Goal: Task Accomplishment & Management: Manage account settings

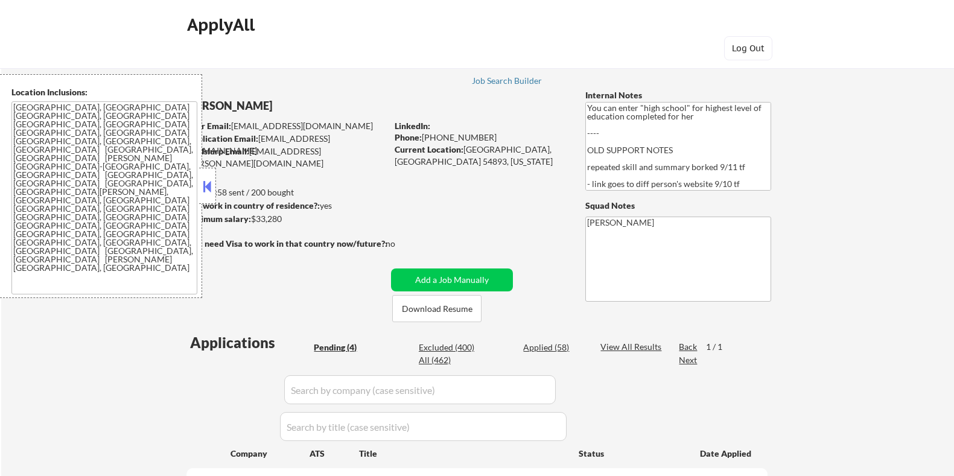
select select ""pending""
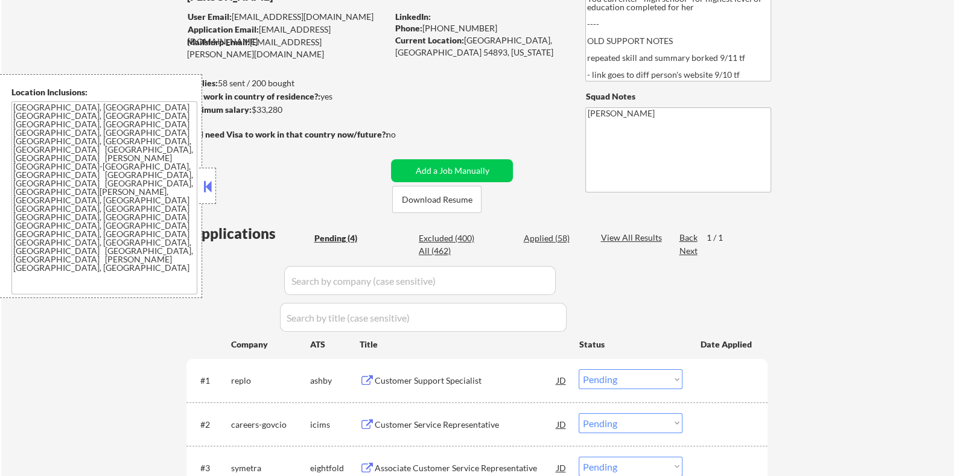
scroll to position [75, 0]
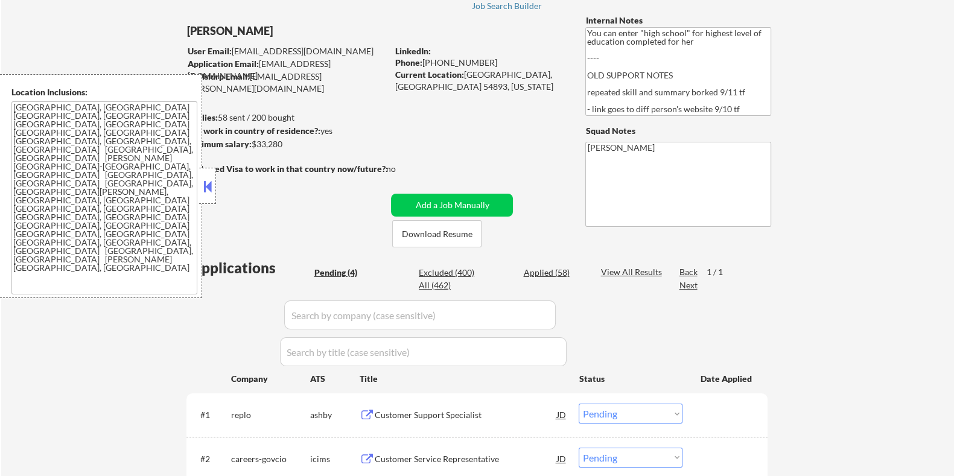
click at [208, 185] on button at bounding box center [207, 186] width 13 height 18
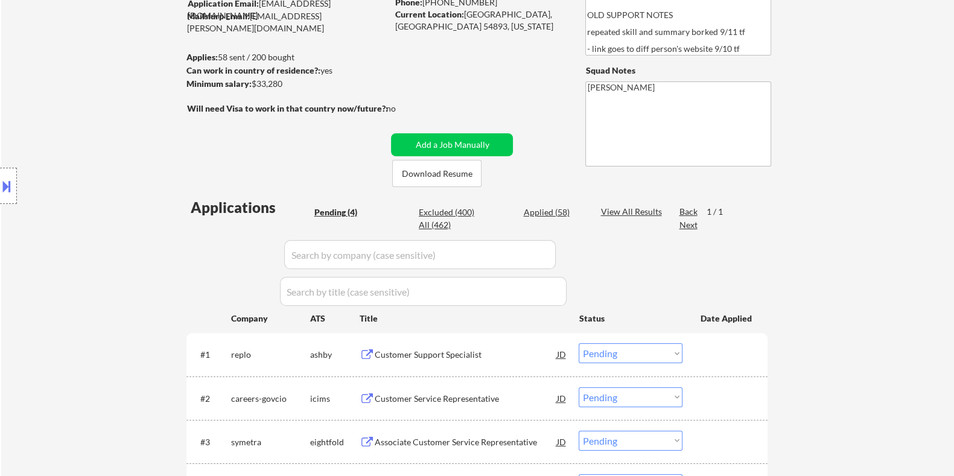
scroll to position [226, 0]
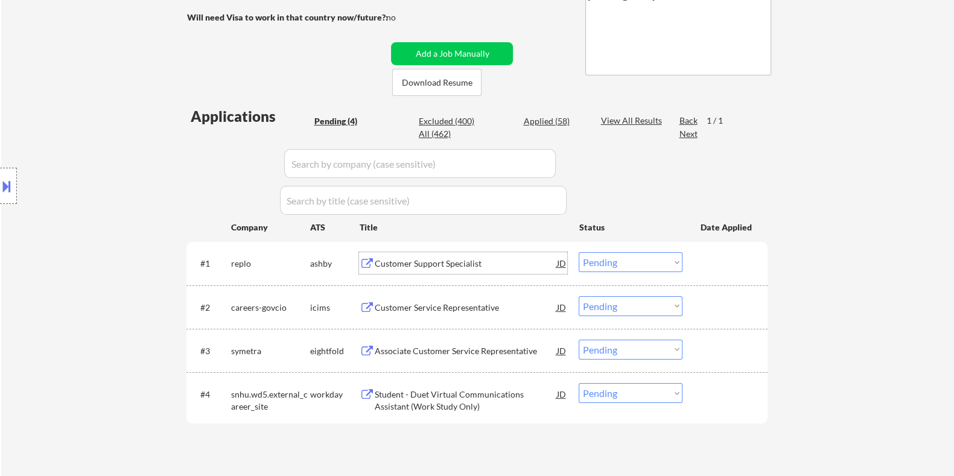
click at [460, 265] on div "Customer Support Specialist" at bounding box center [465, 264] width 182 height 12
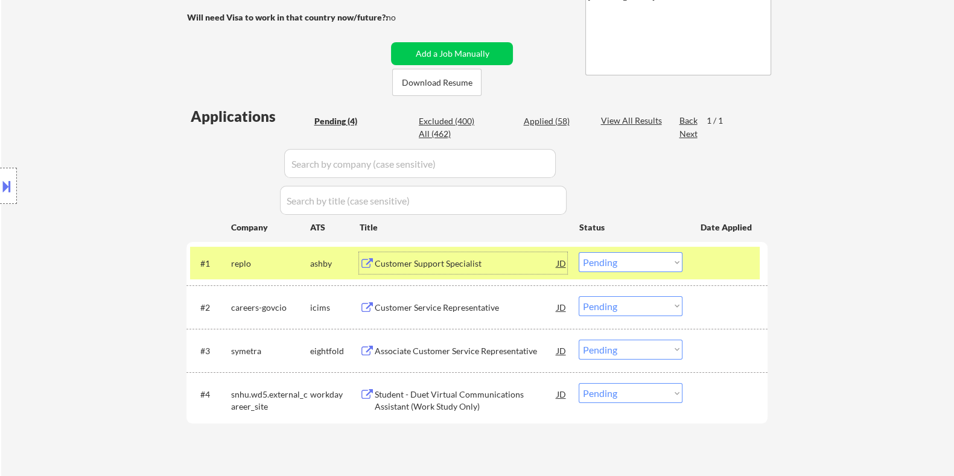
click at [618, 263] on select "Choose an option... Pending Applied Excluded (Questions) Excluded (Expired) Exc…" at bounding box center [631, 262] width 104 height 20
click at [579, 252] on select "Choose an option... Pending Applied Excluded (Questions) Excluded (Expired) Exc…" at bounding box center [631, 262] width 104 height 20
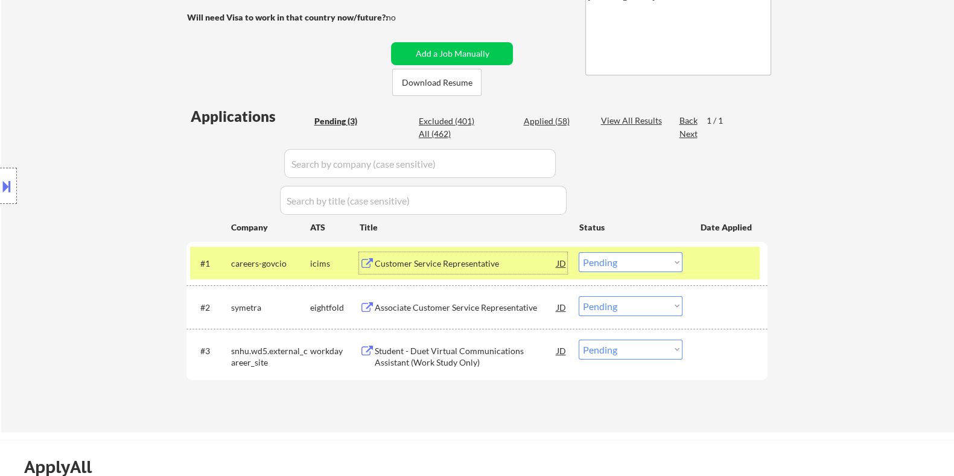
click at [420, 265] on div "Customer Service Representative" at bounding box center [465, 264] width 182 height 12
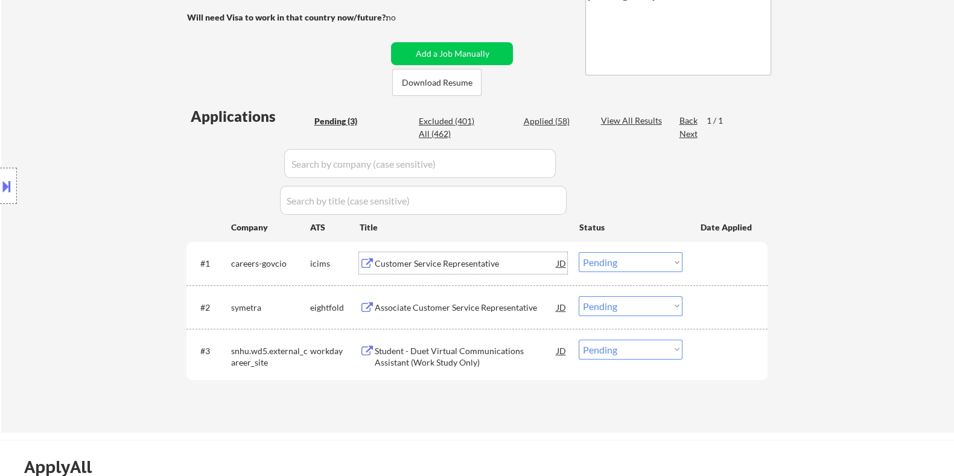
click at [637, 264] on select "Choose an option... Pending Applied Excluded (Questions) Excluded (Expired) Exc…" at bounding box center [631, 262] width 104 height 20
click at [579, 252] on select "Choose an option... Pending Applied Excluded (Questions) Excluded (Expired) Exc…" at bounding box center [631, 262] width 104 height 20
select select ""pending""
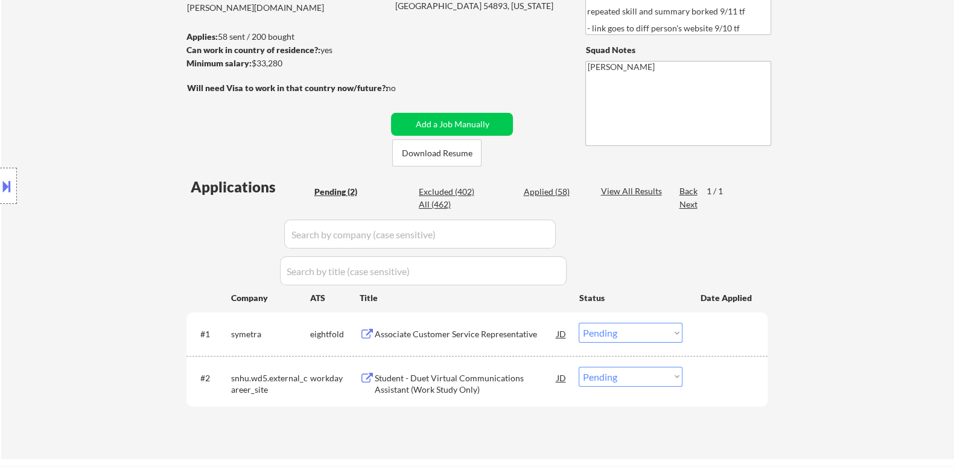
scroll to position [150, 0]
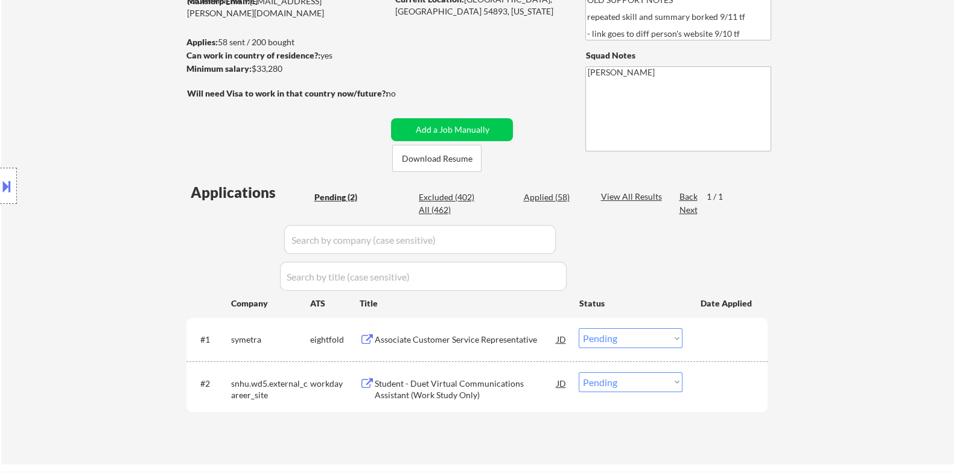
click at [404, 384] on div "Student - Duet Virtual Communications Assistant (Work Study Only)" at bounding box center [465, 390] width 182 height 24
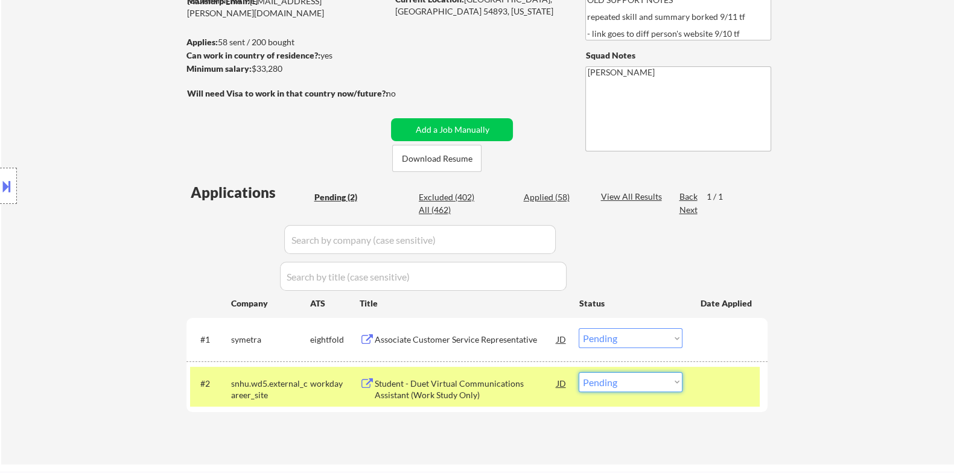
click at [658, 383] on select "Choose an option... Pending Applied Excluded (Questions) Excluded (Expired) Exc…" at bounding box center [631, 382] width 104 height 20
select select ""excluded__expired_""
click at [579, 372] on select "Choose an option... Pending Applied Excluded (Questions) Excluded (Expired) Exc…" at bounding box center [631, 382] width 104 height 20
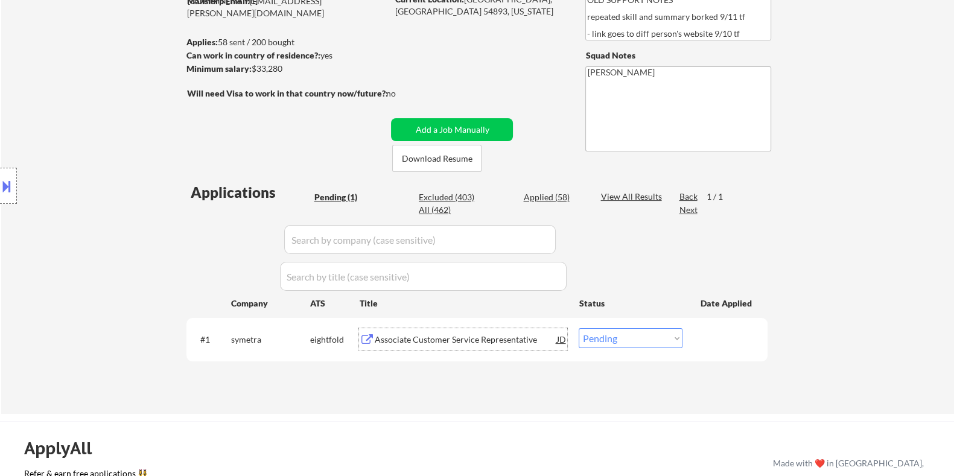
click at [445, 340] on div "Associate Customer Service Representative" at bounding box center [465, 340] width 182 height 12
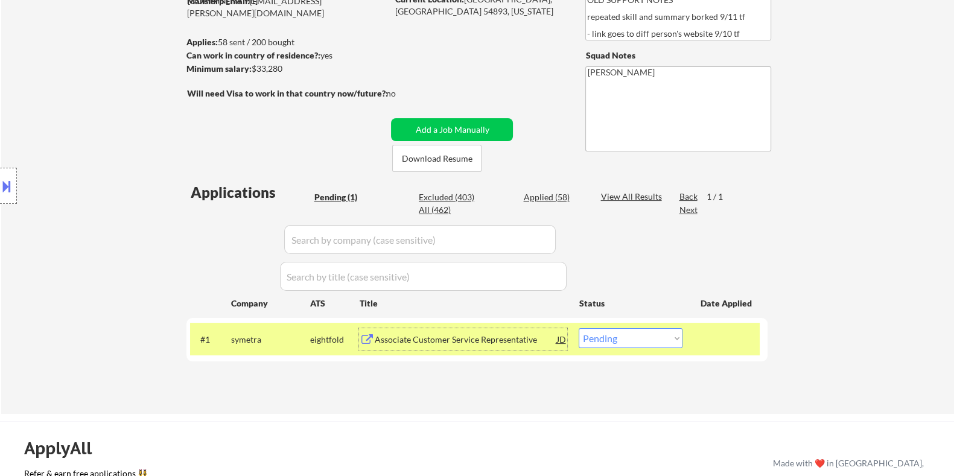
click at [633, 342] on select "Choose an option... Pending Applied Excluded (Questions) Excluded (Expired) Exc…" at bounding box center [631, 338] width 104 height 20
select select ""excluded__expired_""
click at [579, 328] on select "Choose an option... Pending Applied Excluded (Questions) Excluded (Expired) Exc…" at bounding box center [631, 338] width 104 height 20
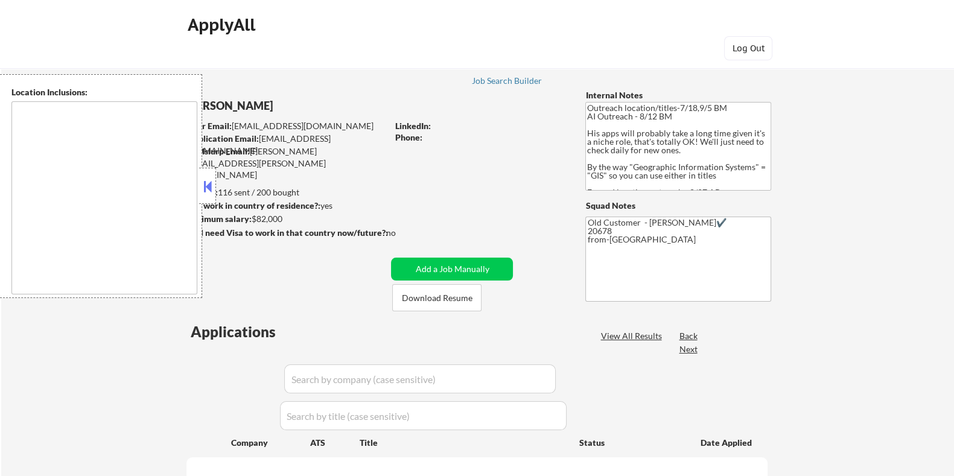
select select ""pending""
type textarea "Remote [GEOGRAPHIC_DATA] [US_STATE] [GEOGRAPHIC_DATA] [GEOGRAPHIC_DATA] [GEOGRA…"
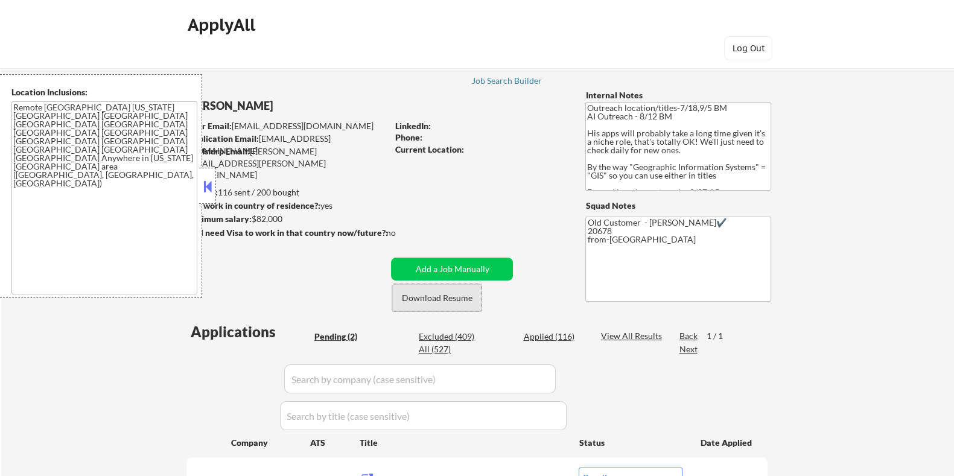
click at [413, 293] on button "Download Resume" at bounding box center [436, 297] width 89 height 27
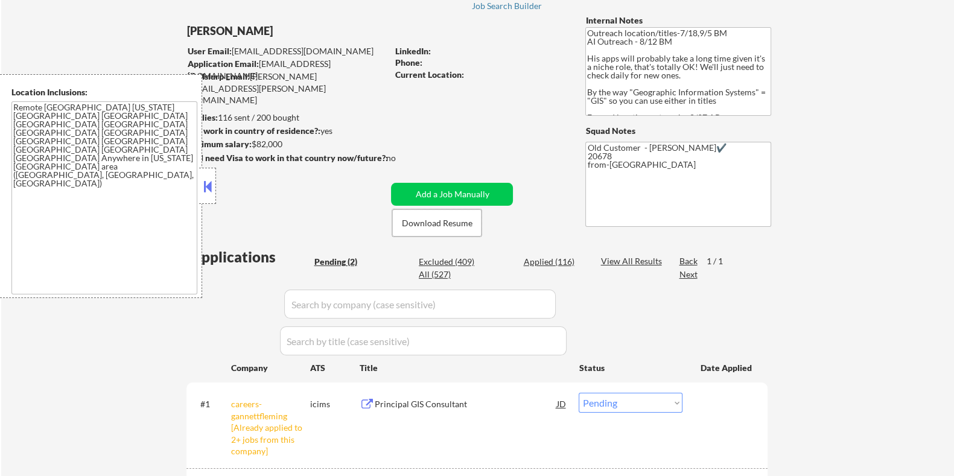
scroll to position [150, 0]
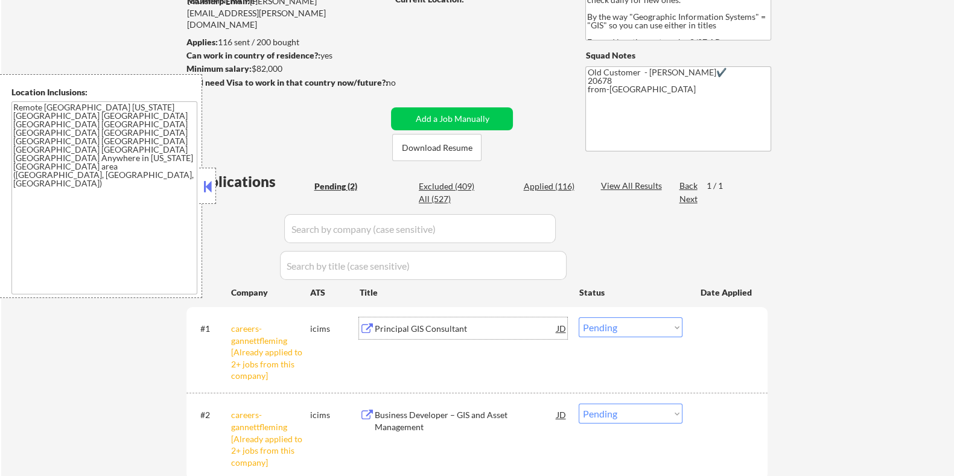
click at [425, 329] on div "Principal GIS Consultant" at bounding box center [465, 329] width 182 height 12
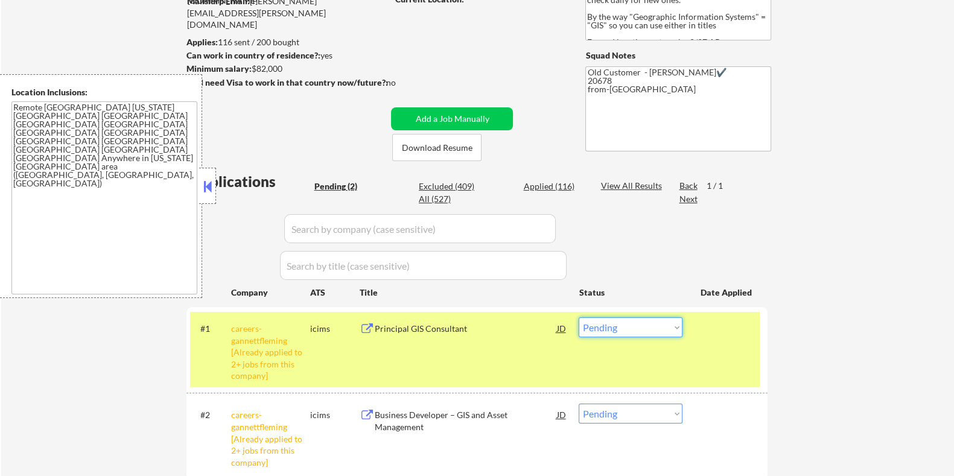
click at [664, 327] on select "Choose an option... Pending Applied Excluded (Questions) Excluded (Expired) Exc…" at bounding box center [631, 327] width 104 height 20
click at [579, 317] on select "Choose an option... Pending Applied Excluded (Questions) Excluded (Expired) Exc…" at bounding box center [631, 327] width 104 height 20
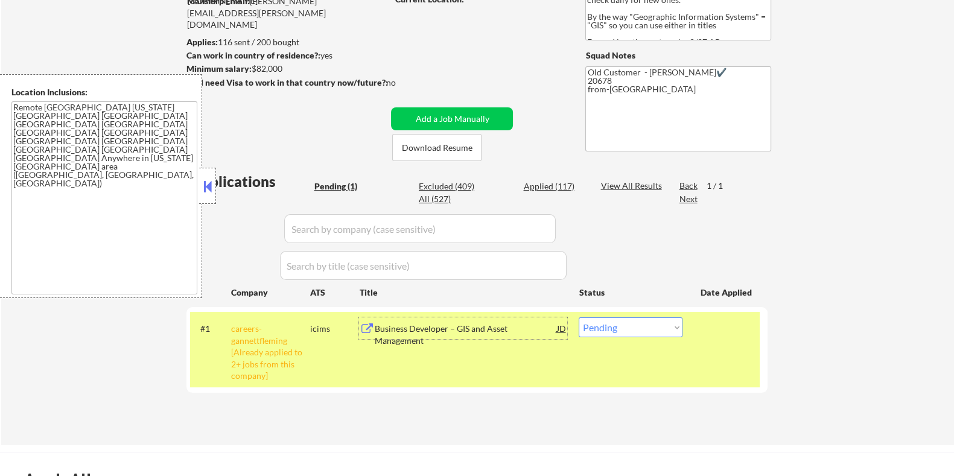
click at [467, 334] on div "Business Developer – GIS and Asset Management" at bounding box center [465, 328] width 182 height 22
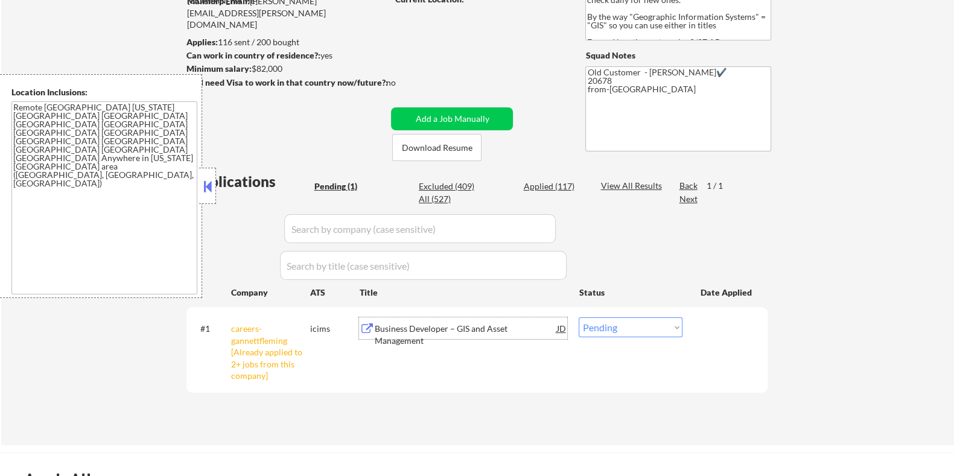
click at [639, 331] on select "Choose an option... Pending Applied Excluded (Questions) Excluded (Expired) Exc…" at bounding box center [631, 327] width 104 height 20
select select ""excluded__bad_match_""
click at [579, 317] on select "Choose an option... Pending Applied Excluded (Questions) Excluded (Expired) Exc…" at bounding box center [631, 327] width 104 height 20
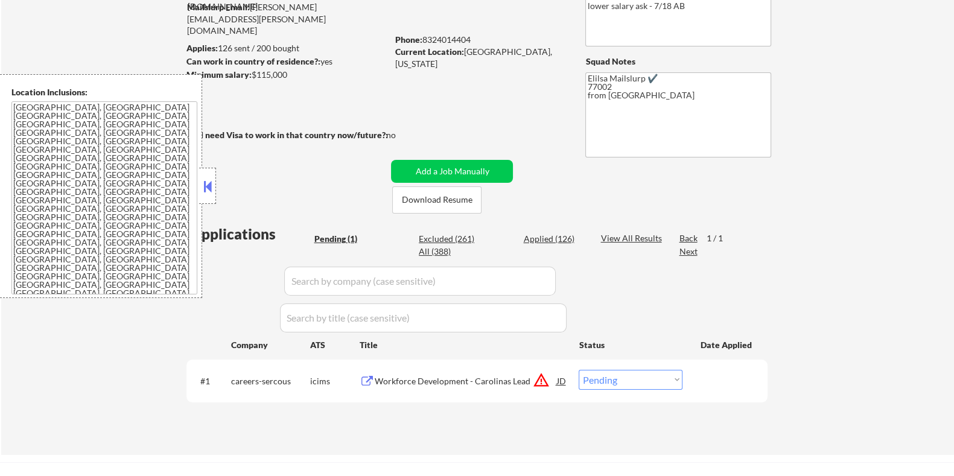
scroll to position [150, 0]
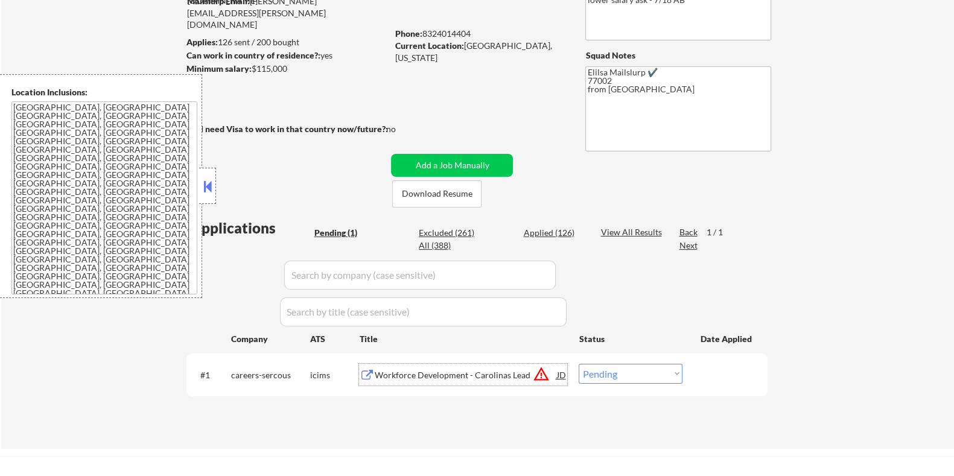
click at [418, 373] on div "Workforce Development - Carolinas Lead" at bounding box center [465, 375] width 182 height 12
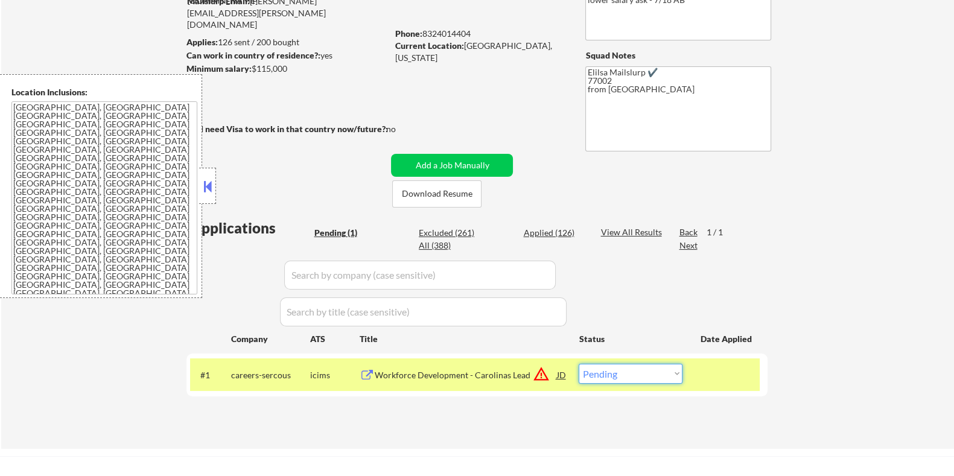
click at [660, 381] on select "Choose an option... Pending Applied Excluded (Questions) Excluded (Expired) Exc…" at bounding box center [631, 374] width 104 height 20
select select ""excluded__location_""
click at [579, 364] on select "Choose an option... Pending Applied Excluded (Questions) Excluded (Expired) Exc…" at bounding box center [631, 374] width 104 height 20
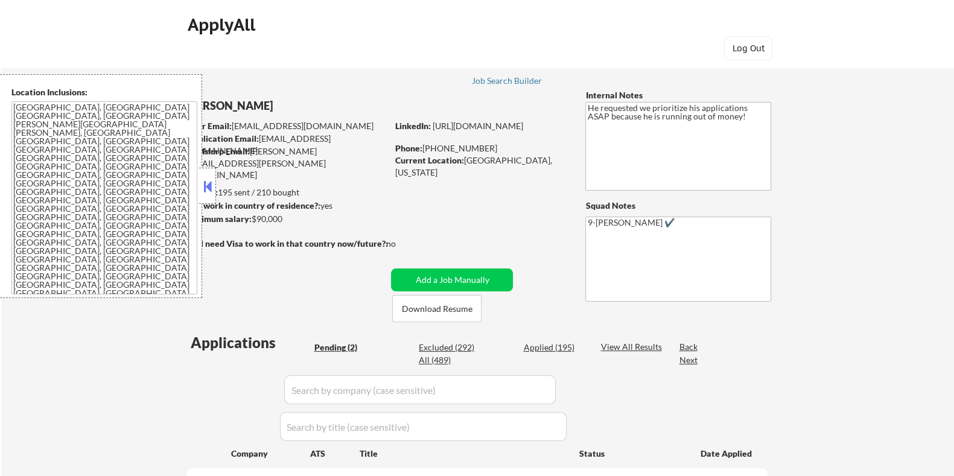
select select ""pending""
click at [441, 306] on button "Download Resume" at bounding box center [436, 308] width 89 height 27
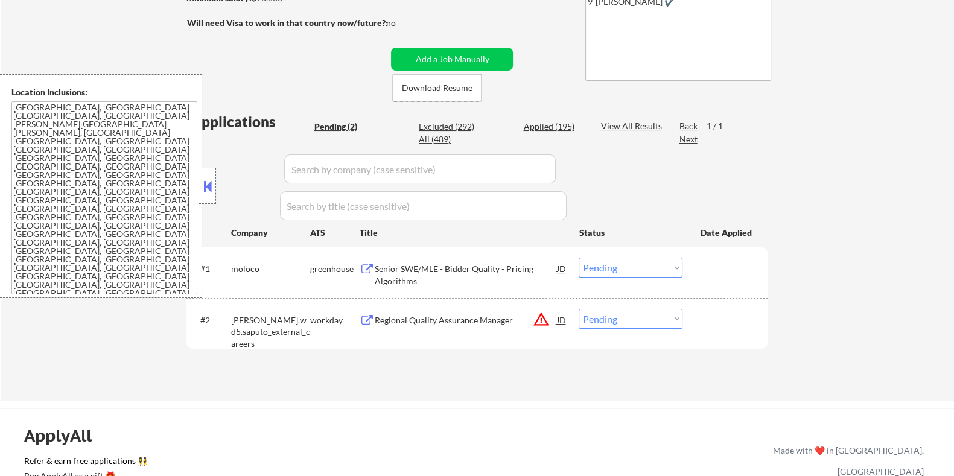
scroll to position [226, 0]
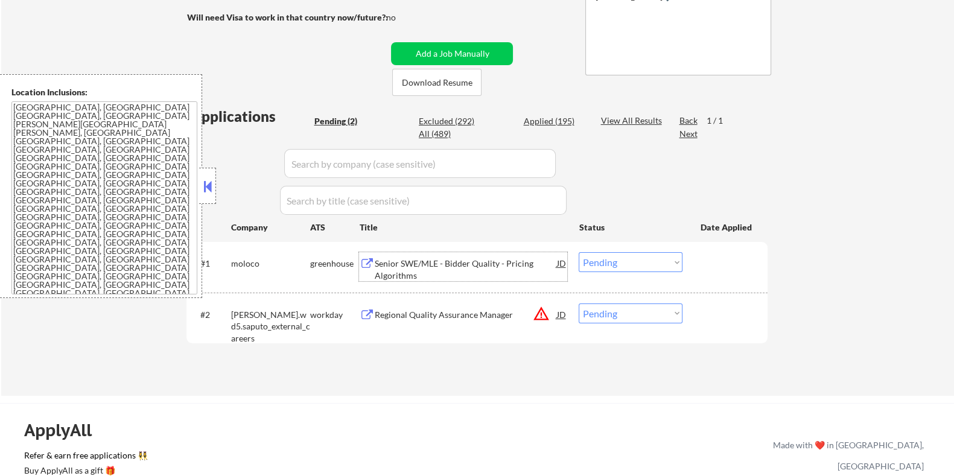
click at [431, 261] on div "Senior SWE/MLE - Bidder Quality - Pricing Algorithms" at bounding box center [465, 270] width 182 height 24
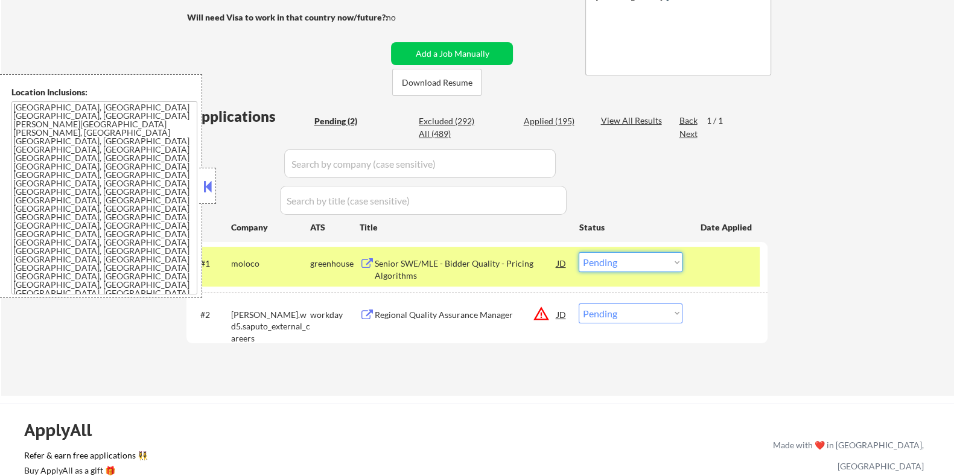
click at [643, 263] on select "Choose an option... Pending Applied Excluded (Questions) Excluded (Expired) Exc…" at bounding box center [631, 262] width 104 height 20
click at [621, 262] on select "Choose an option... Pending Applied Excluded (Questions) Excluded (Expired) Exc…" at bounding box center [631, 262] width 104 height 20
click at [579, 252] on select "Choose an option... Pending Applied Excluded (Questions) Excluded (Expired) Exc…" at bounding box center [631, 262] width 104 height 20
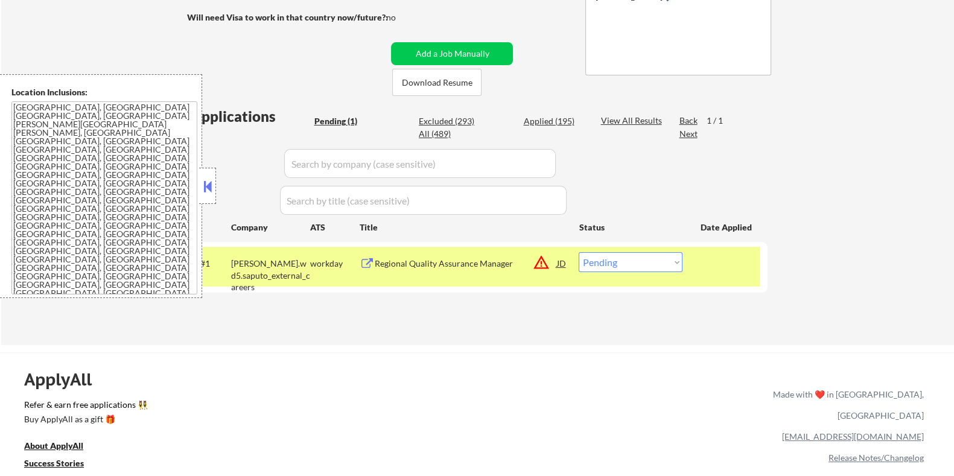
click at [450, 266] on div "Regional Quality Assurance Manager" at bounding box center [465, 264] width 182 height 12
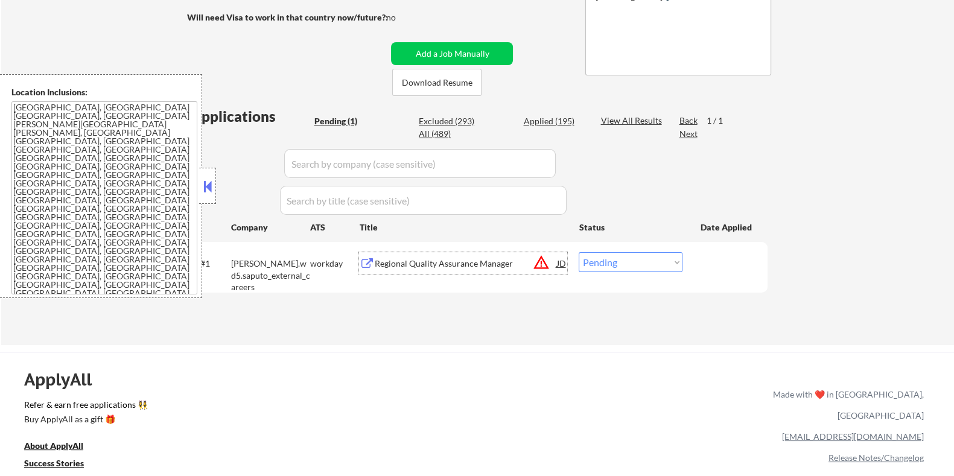
click at [627, 273] on div "#1 saputo.wd5.saputo_external_careers workday Regional Quality Assurance Manage…" at bounding box center [475, 267] width 570 height 40
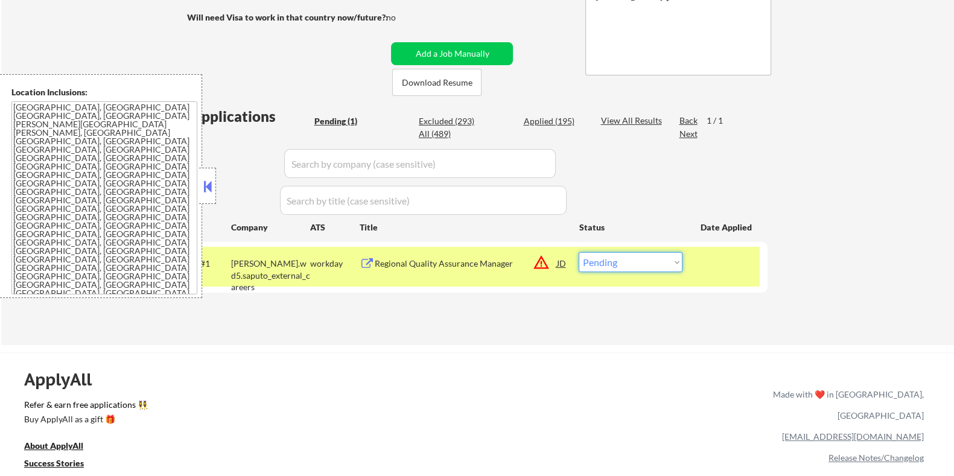
select select ""excluded__bad_match_""
click at [579, 252] on select "Choose an option... Pending Applied Excluded (Questions) Excluded (Expired) Exc…" at bounding box center [631, 262] width 104 height 20
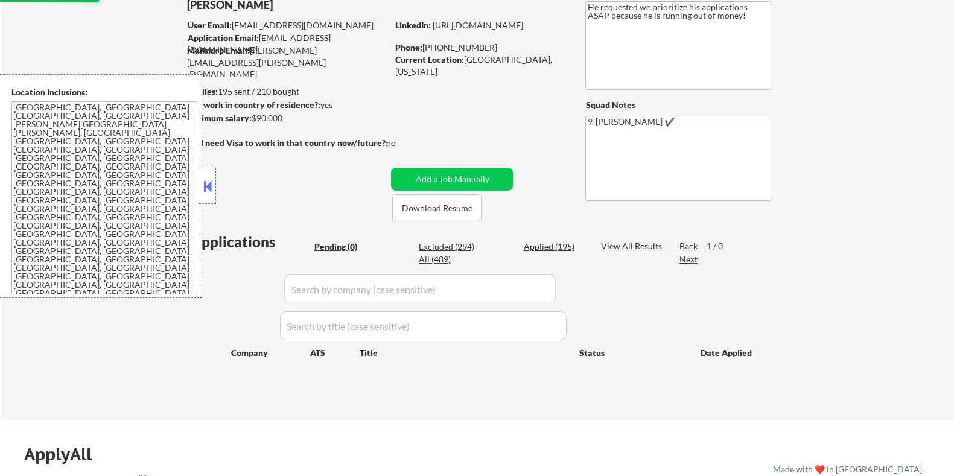
scroll to position [75, 0]
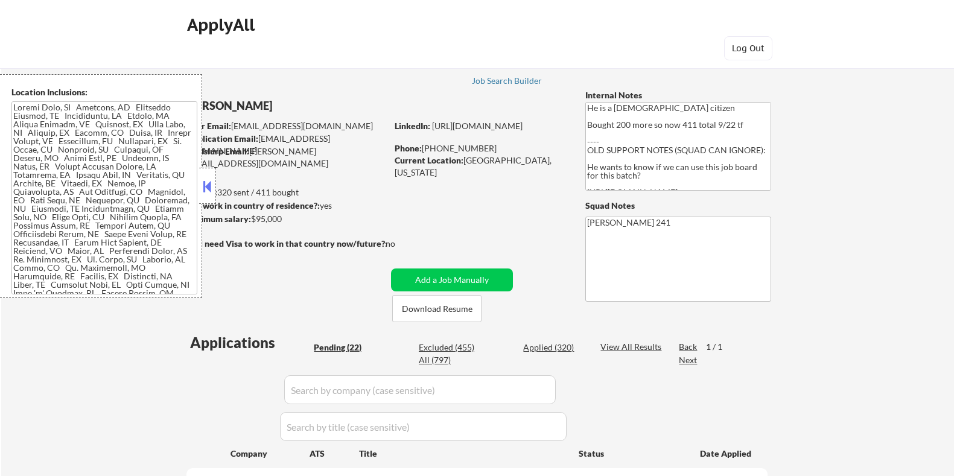
select select ""pending""
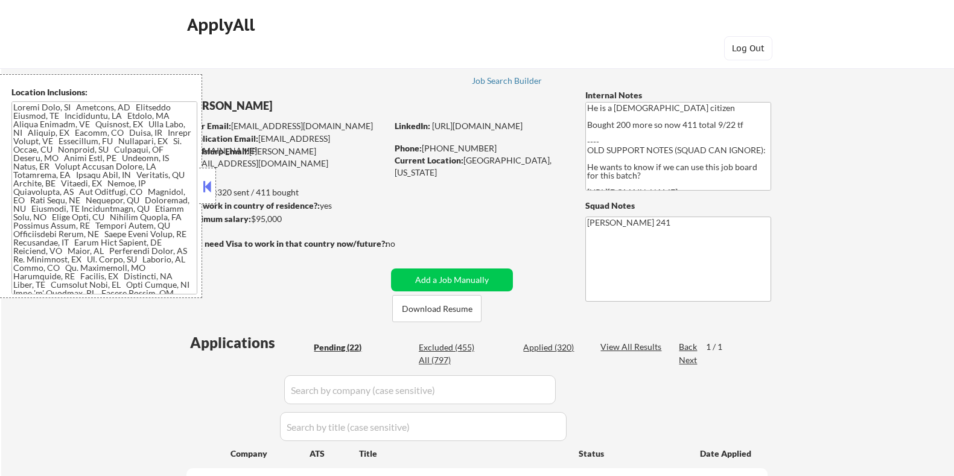
select select ""pending""
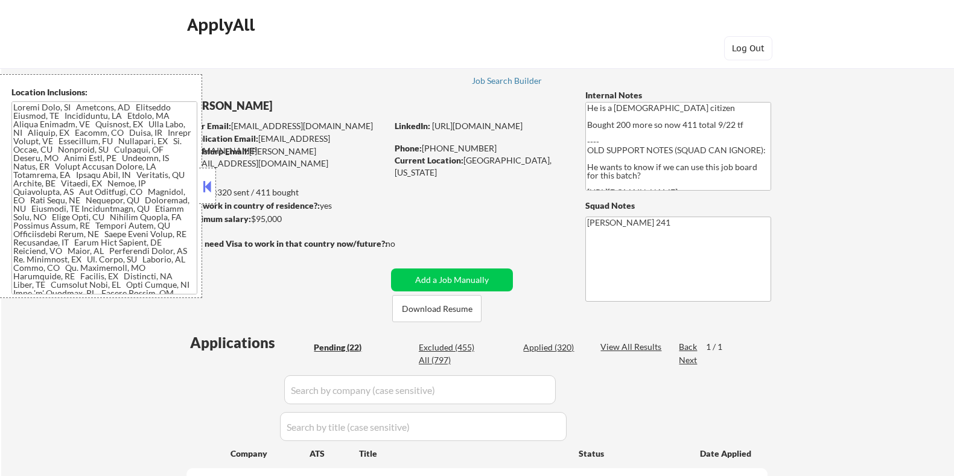
select select ""pending""
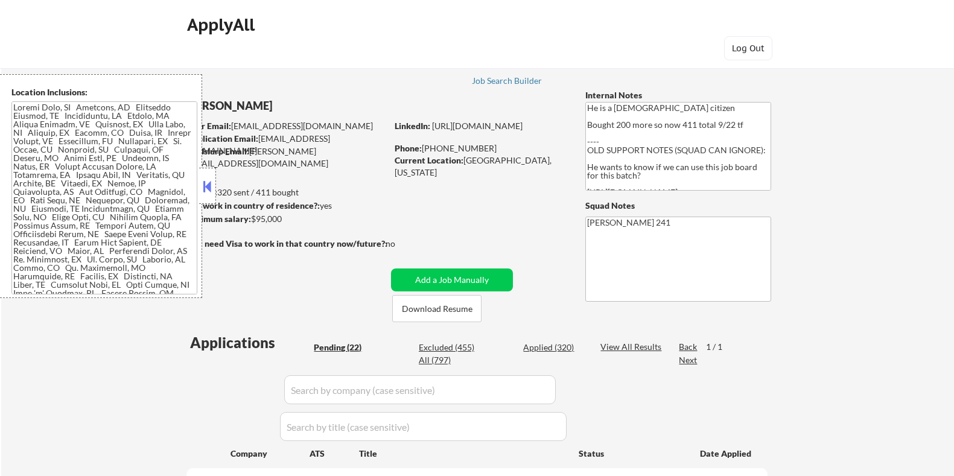
select select ""pending""
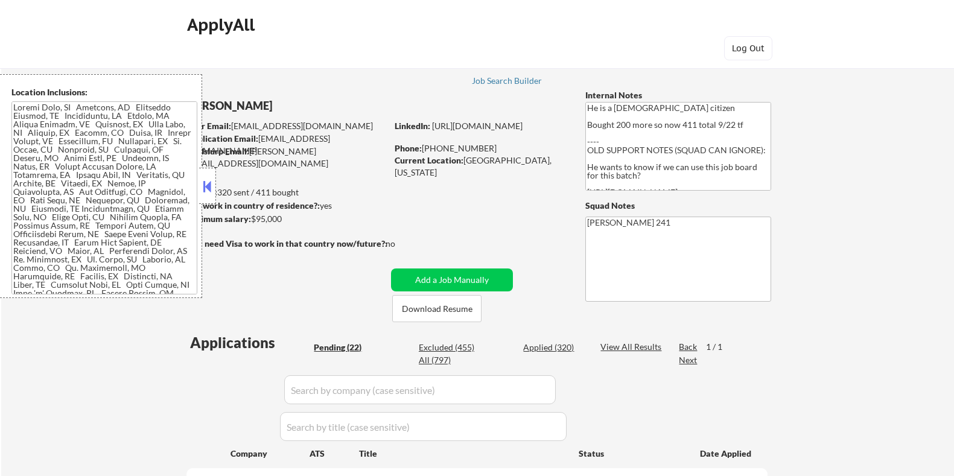
select select ""pending""
click at [206, 183] on button at bounding box center [207, 186] width 13 height 18
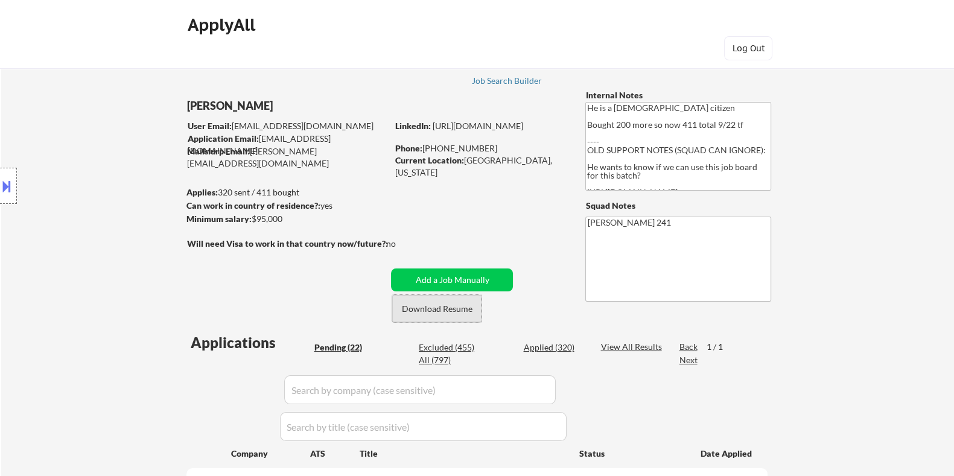
click at [453, 312] on button "Download Resume" at bounding box center [436, 308] width 89 height 27
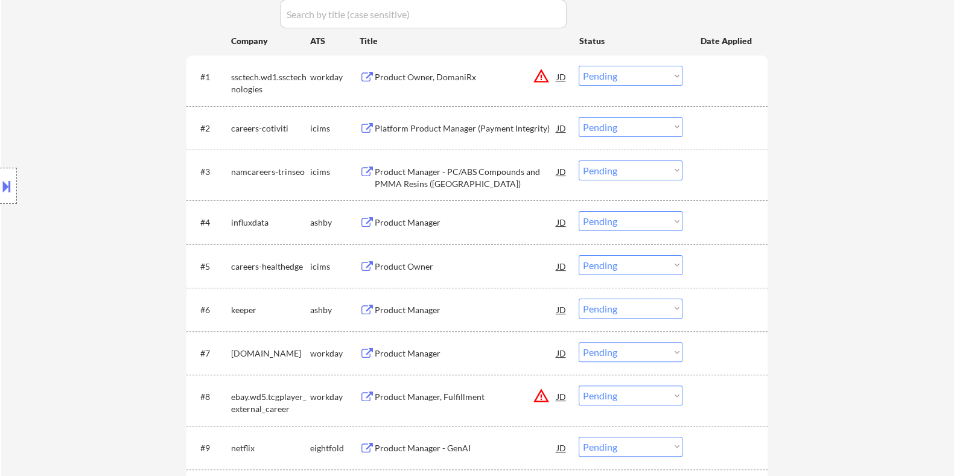
scroll to position [453, 0]
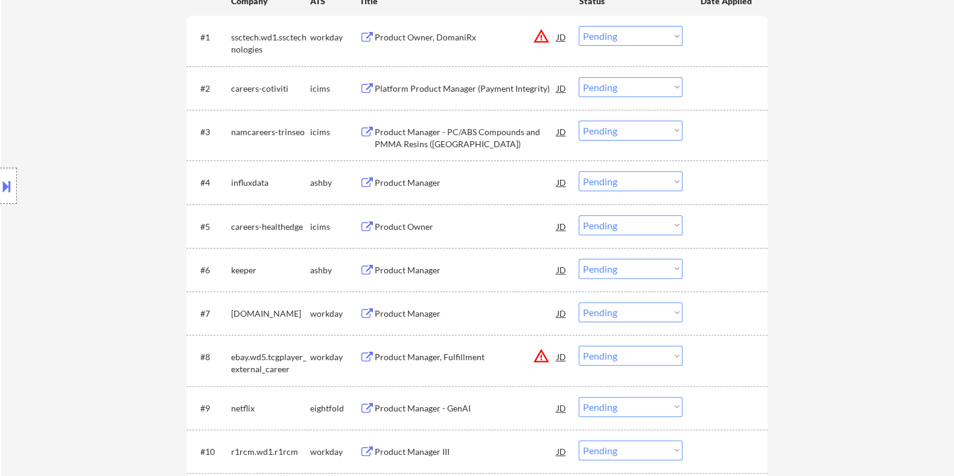
click at [455, 264] on div "Product Manager" at bounding box center [465, 270] width 182 height 12
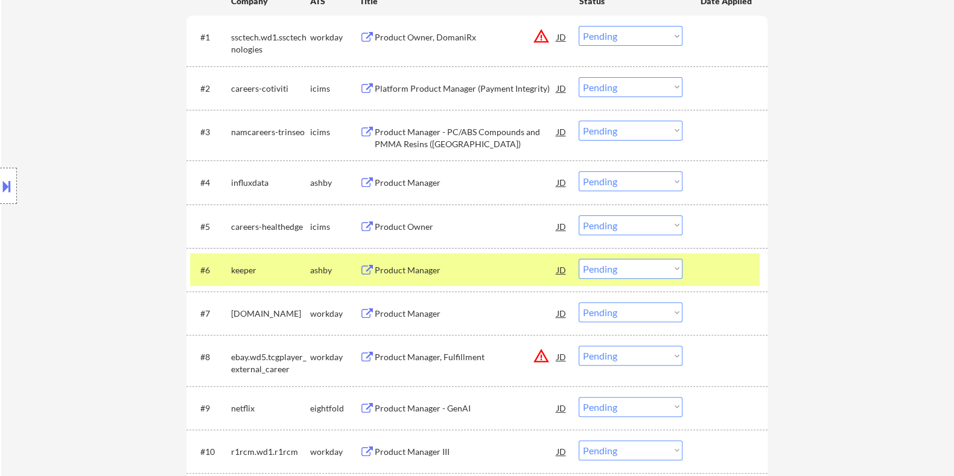
select select ""pending""
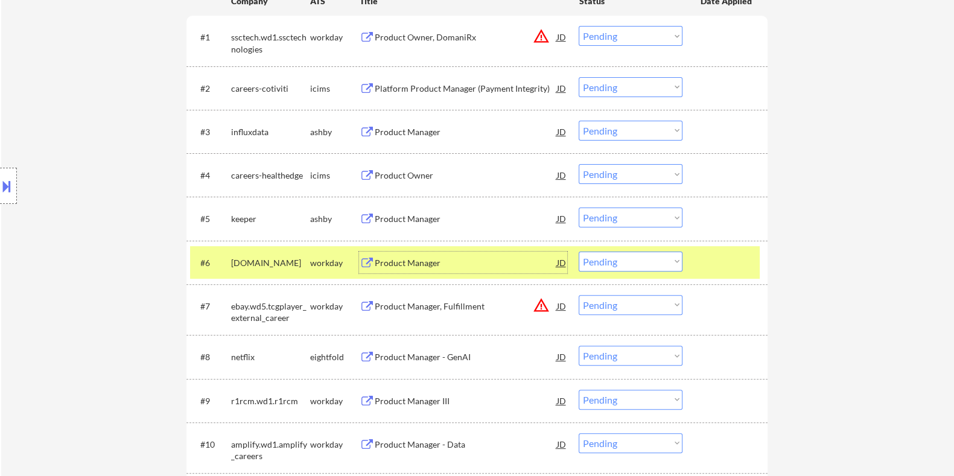
click at [627, 214] on select "Choose an option... Pending Applied Excluded (Questions) Excluded (Expired) Exc…" at bounding box center [631, 218] width 104 height 20
click at [579, 208] on select "Choose an option... Pending Applied Excluded (Questions) Excluded (Expired) Exc…" at bounding box center [631, 218] width 104 height 20
select select ""pending""
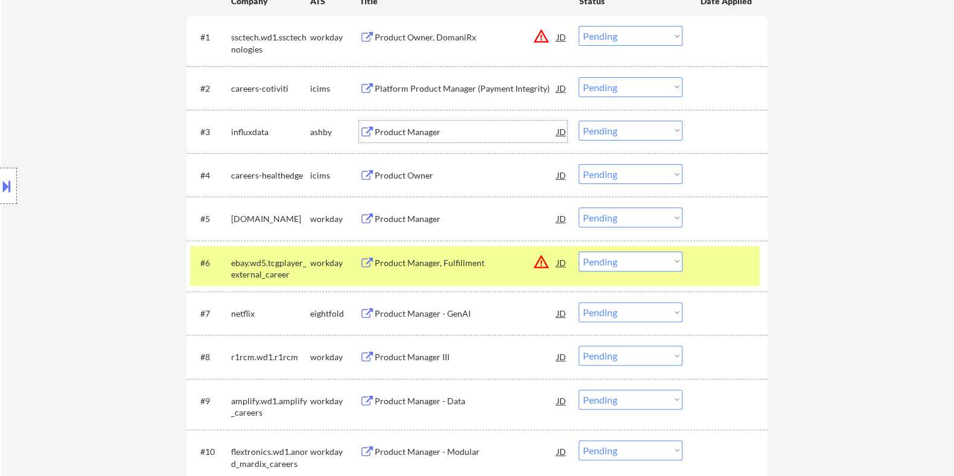
click at [424, 129] on div "Product Manager" at bounding box center [465, 132] width 182 height 12
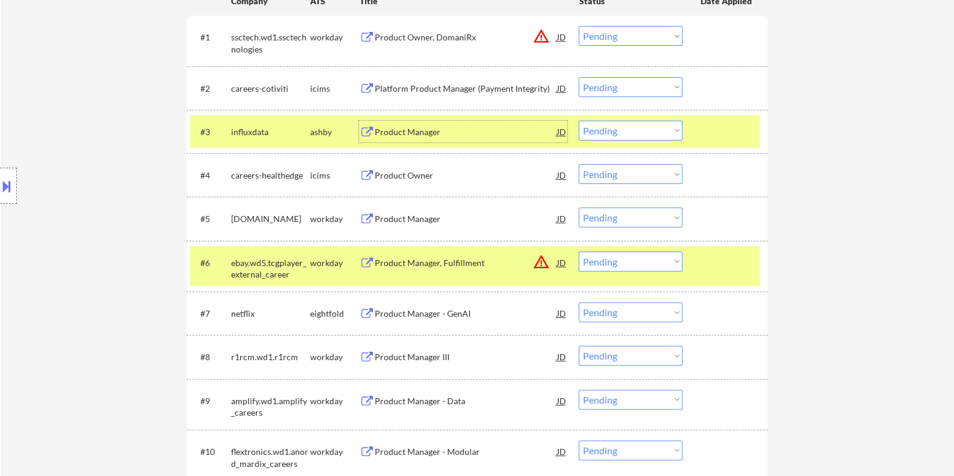
click at [621, 135] on select "Choose an option... Pending Applied Excluded (Questions) Excluded (Expired) Exc…" at bounding box center [631, 131] width 104 height 20
click at [579, 121] on select "Choose an option... Pending Applied Excluded (Questions) Excluded (Expired) Exc…" at bounding box center [631, 131] width 104 height 20
select select ""pending""
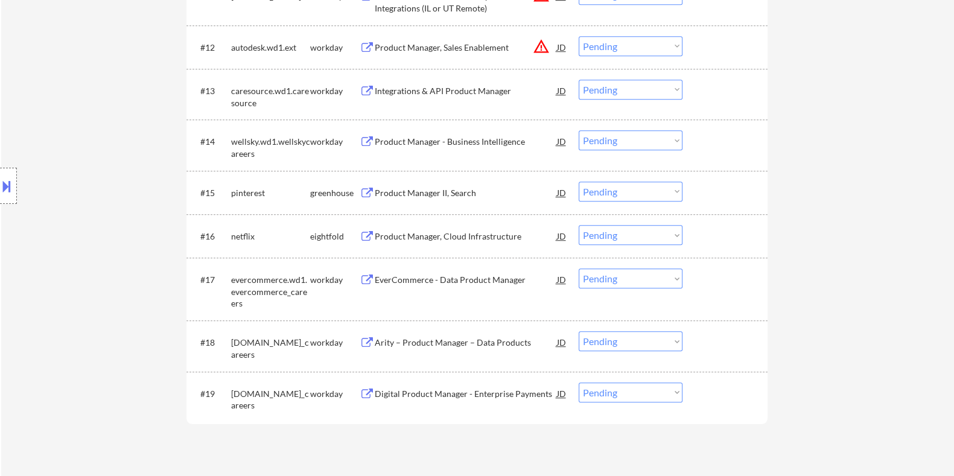
scroll to position [980, 0]
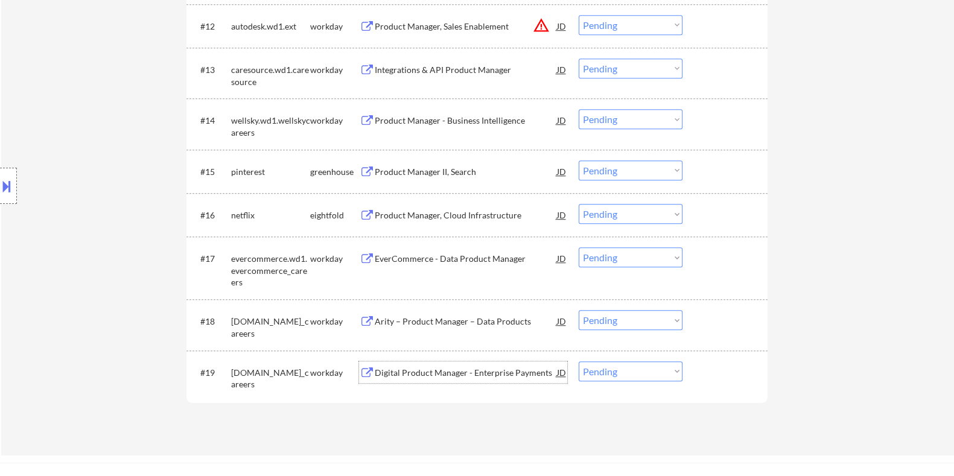
click at [408, 369] on div "Digital Product Manager - Enterprise Payments" at bounding box center [465, 373] width 182 height 12
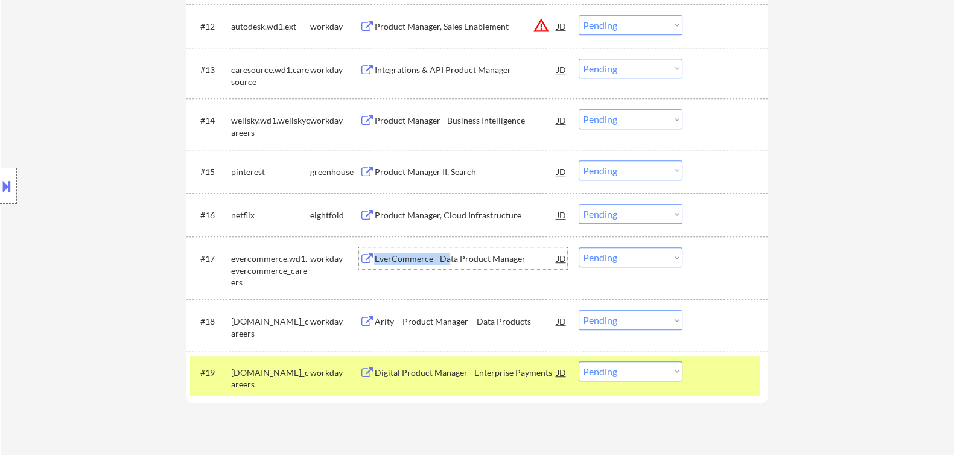
drag, startPoint x: 448, startPoint y: 261, endPoint x: 533, endPoint y: 301, distance: 94.5
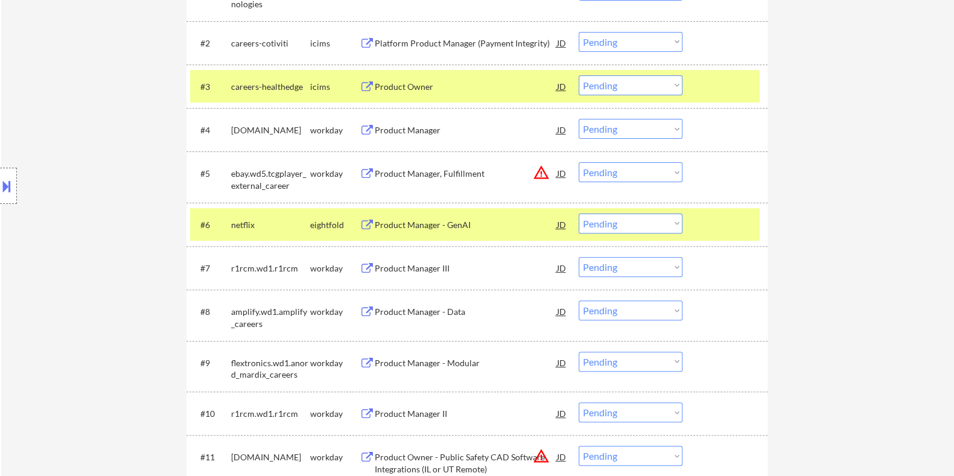
scroll to position [377, 0]
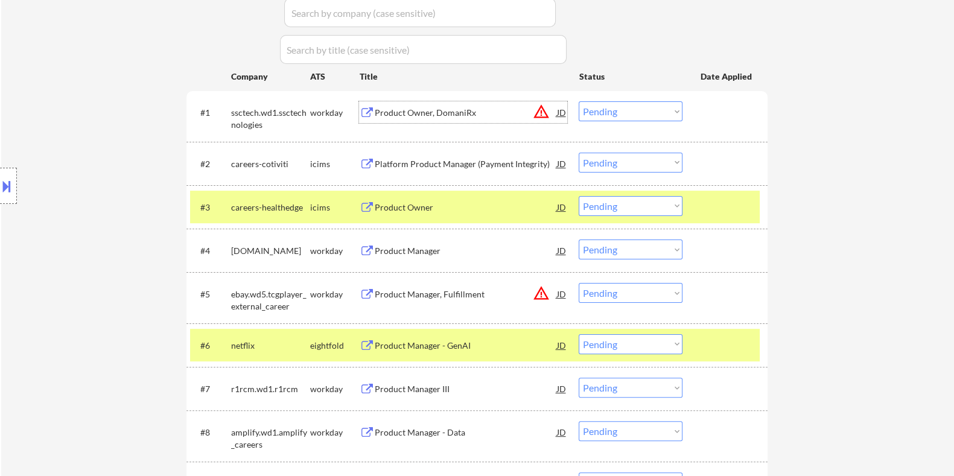
click at [449, 111] on div "Product Owner, DomaniRx" at bounding box center [465, 113] width 182 height 12
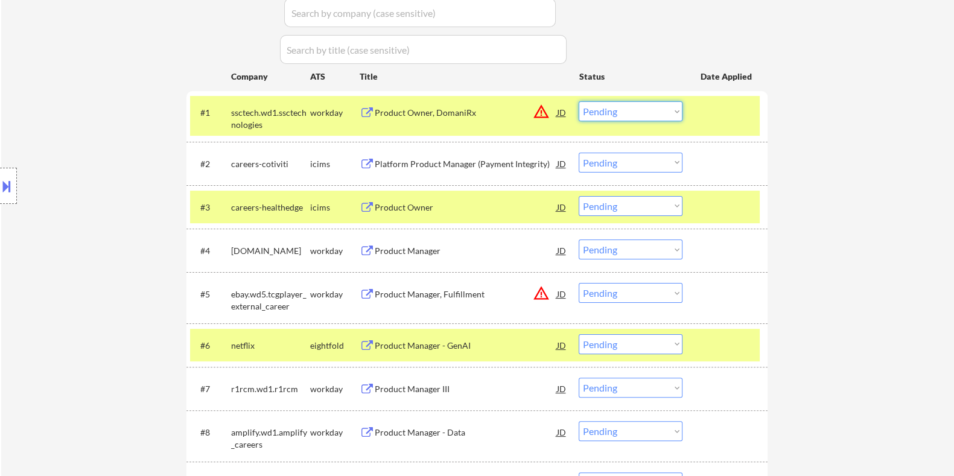
click at [607, 106] on select "Choose an option... Pending Applied Excluded (Questions) Excluded (Expired) Exc…" at bounding box center [631, 111] width 104 height 20
click at [579, 101] on select "Choose an option... Pending Applied Excluded (Questions) Excluded (Expired) Exc…" at bounding box center [631, 111] width 104 height 20
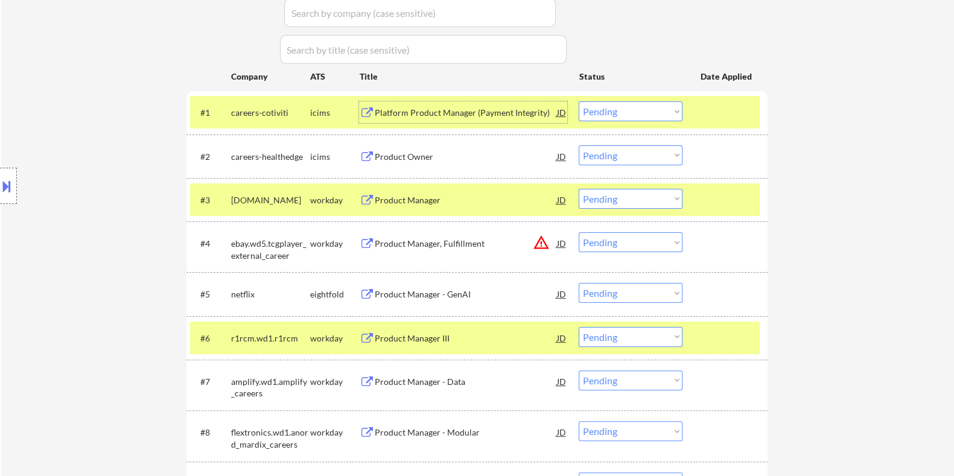
click at [433, 108] on div "Platform Product Manager (Payment Integrity)" at bounding box center [465, 113] width 182 height 12
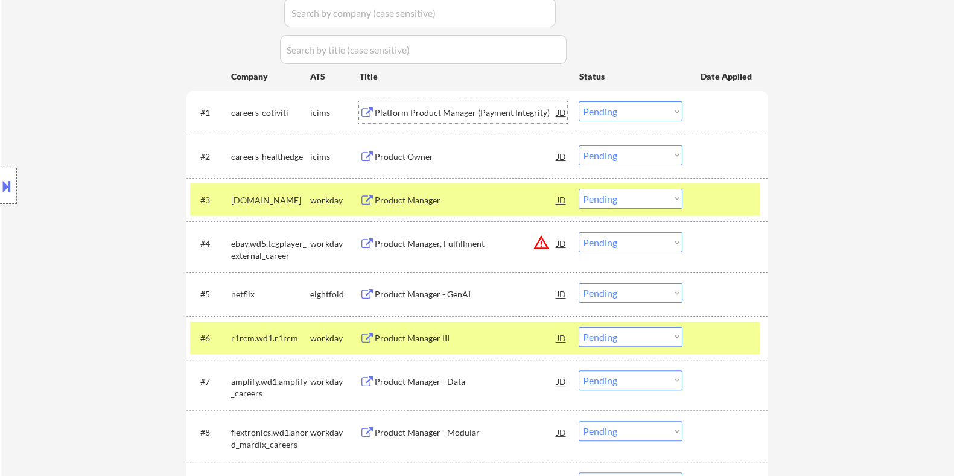
click at [640, 113] on select "Choose an option... Pending Applied Excluded (Questions) Excluded (Expired) Exc…" at bounding box center [631, 111] width 104 height 20
click at [579, 101] on select "Choose an option... Pending Applied Excluded (Questions) Excluded (Expired) Exc…" at bounding box center [631, 111] width 104 height 20
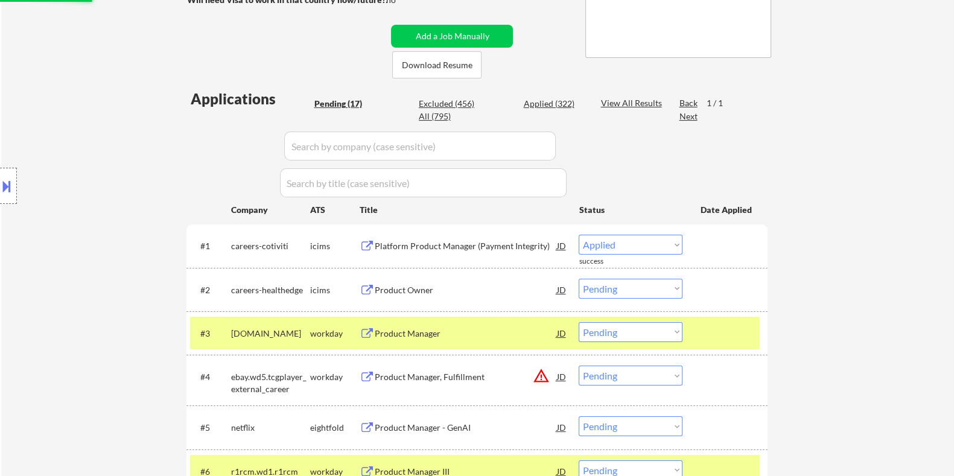
scroll to position [226, 0]
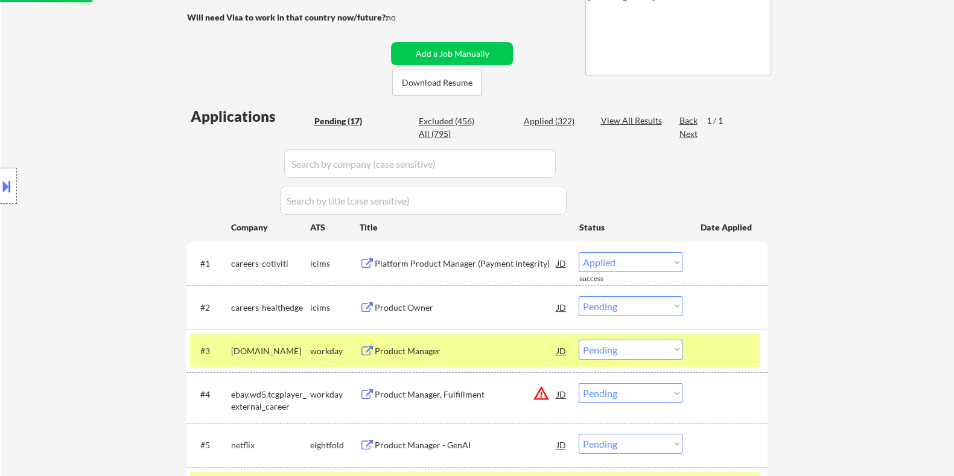
select select ""pending""
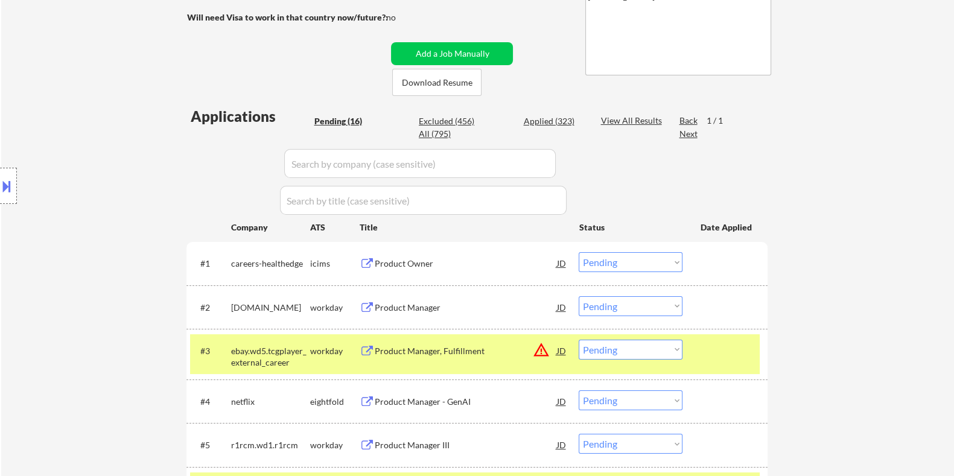
click at [427, 259] on div "Product Owner" at bounding box center [465, 264] width 182 height 12
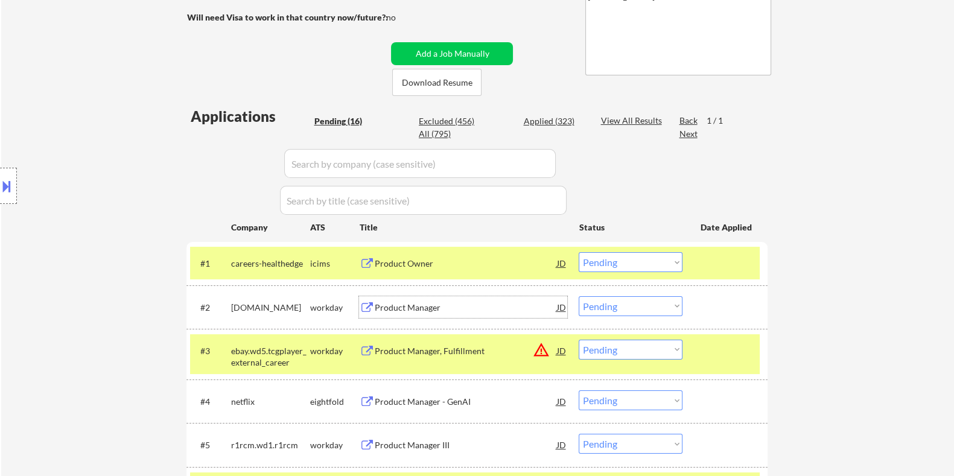
click at [420, 311] on div "Product Manager" at bounding box center [465, 308] width 182 height 12
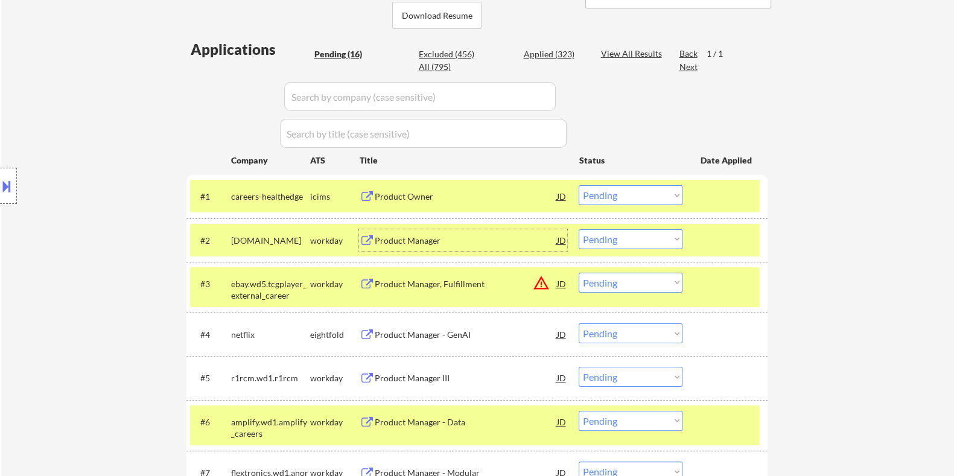
scroll to position [301, 0]
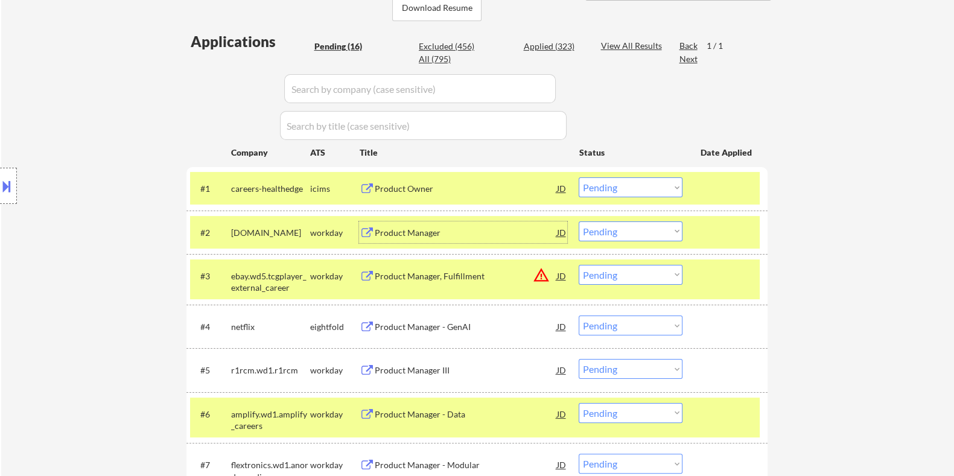
click at [627, 228] on select "Choose an option... Pending Applied Excluded (Questions) Excluded (Expired) Exc…" at bounding box center [631, 231] width 104 height 20
click at [579, 221] on select "Choose an option... Pending Applied Excluded (Questions) Excluded (Expired) Exc…" at bounding box center [631, 231] width 104 height 20
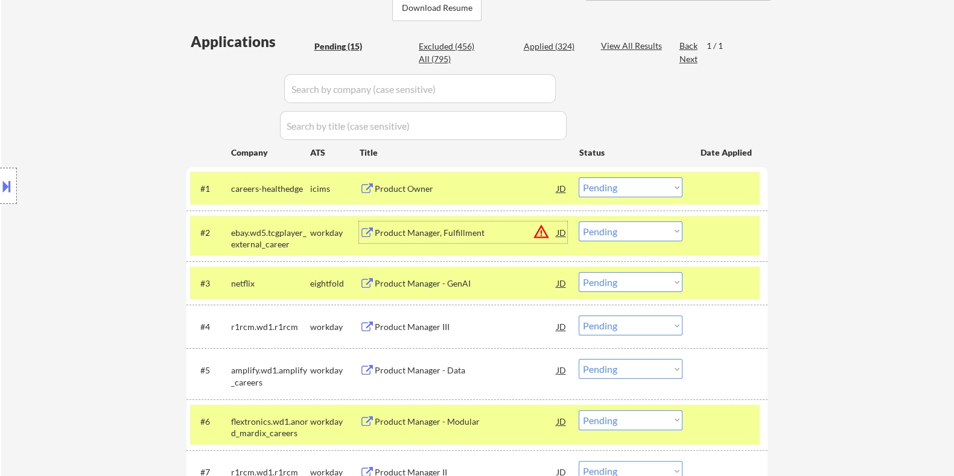
click at [427, 230] on div "Product Manager, Fulfillment" at bounding box center [465, 233] width 182 height 12
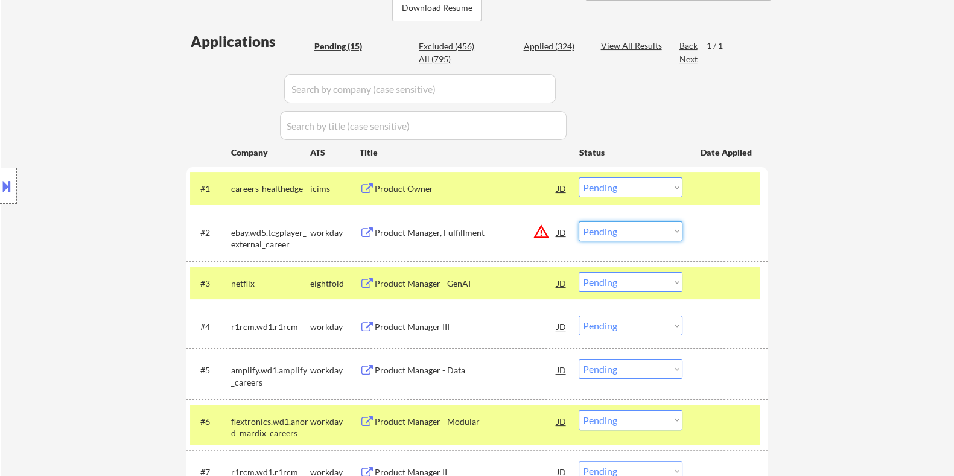
click at [606, 229] on select "Choose an option... Pending Applied Excluded (Questions) Excluded (Expired) Exc…" at bounding box center [631, 231] width 104 height 20
click at [579, 221] on select "Choose an option... Pending Applied Excluded (Questions) Excluded (Expired) Exc…" at bounding box center [631, 231] width 104 height 20
select select ""pending""
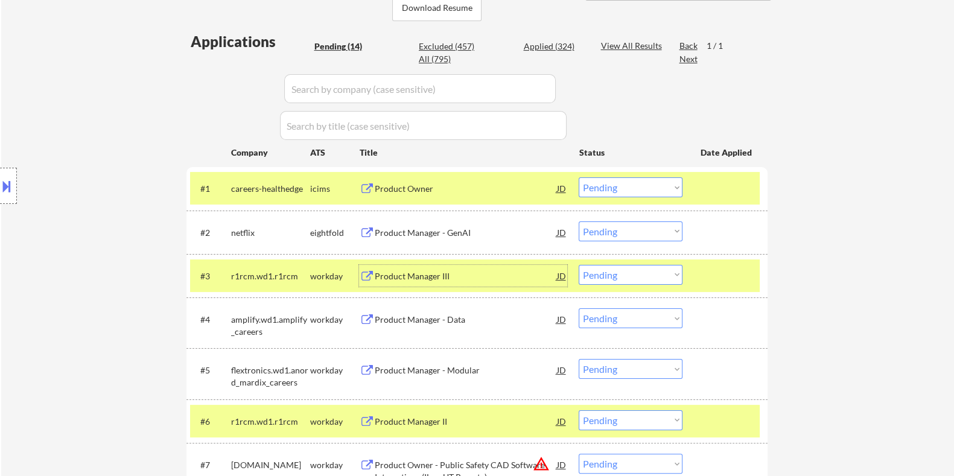
click at [404, 275] on div "Product Manager III" at bounding box center [465, 276] width 182 height 12
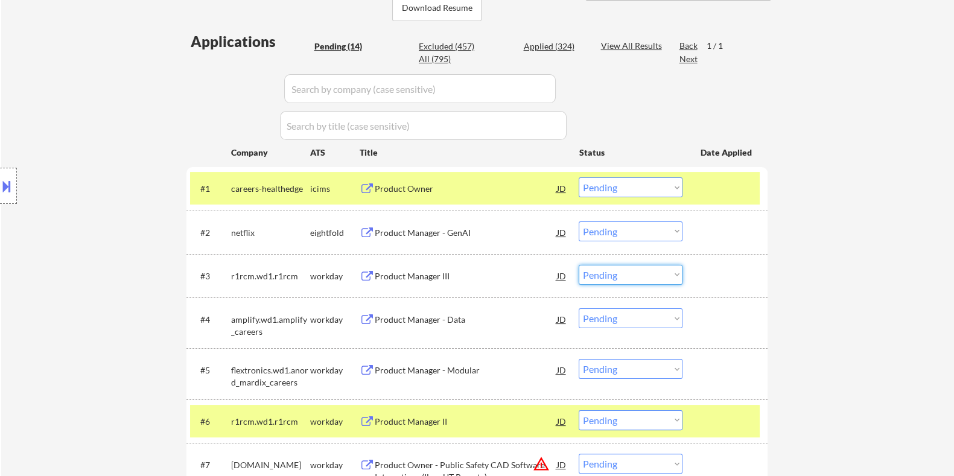
click at [619, 279] on select "Choose an option... Pending Applied Excluded (Questions) Excluded (Expired) Exc…" at bounding box center [631, 275] width 104 height 20
click at [579, 265] on select "Choose an option... Pending Applied Excluded (Questions) Excluded (Expired) Exc…" at bounding box center [631, 275] width 104 height 20
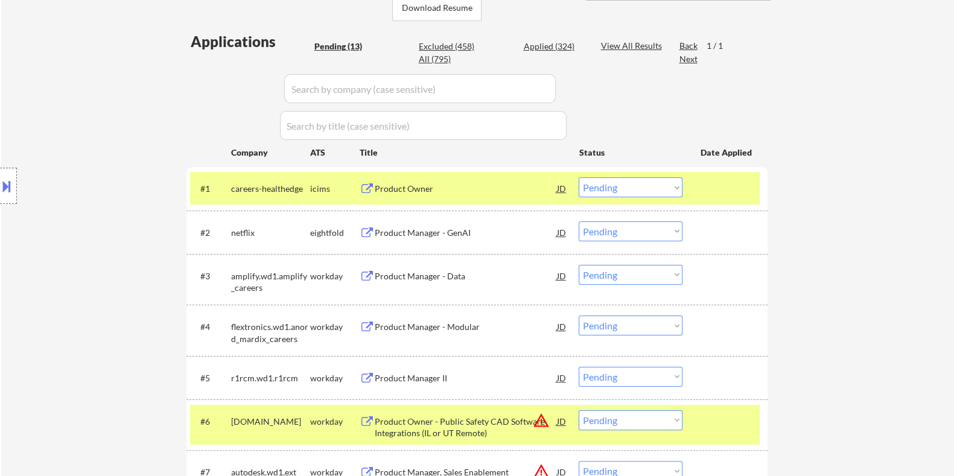
click at [434, 275] on div "Product Manager - Data" at bounding box center [465, 276] width 182 height 12
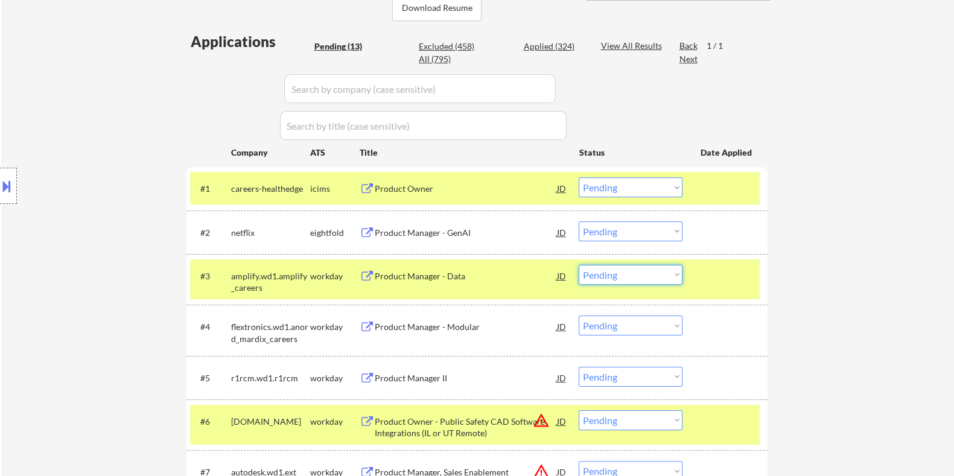
click at [620, 273] on select "Choose an option... Pending Applied Excluded (Questions) Excluded (Expired) Exc…" at bounding box center [631, 275] width 104 height 20
click at [579, 265] on select "Choose an option... Pending Applied Excluded (Questions) Excluded (Expired) Exc…" at bounding box center [631, 275] width 104 height 20
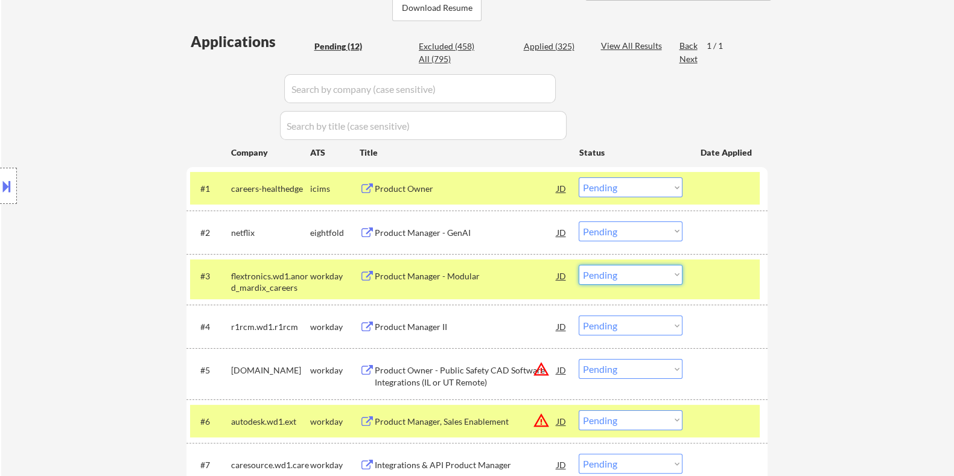
click at [635, 273] on select "Choose an option... Pending Applied Excluded (Questions) Excluded (Expired) Exc…" at bounding box center [631, 275] width 104 height 20
click at [579, 265] on select "Choose an option... Pending Applied Excluded (Questions) Excluded (Expired) Exc…" at bounding box center [631, 275] width 104 height 20
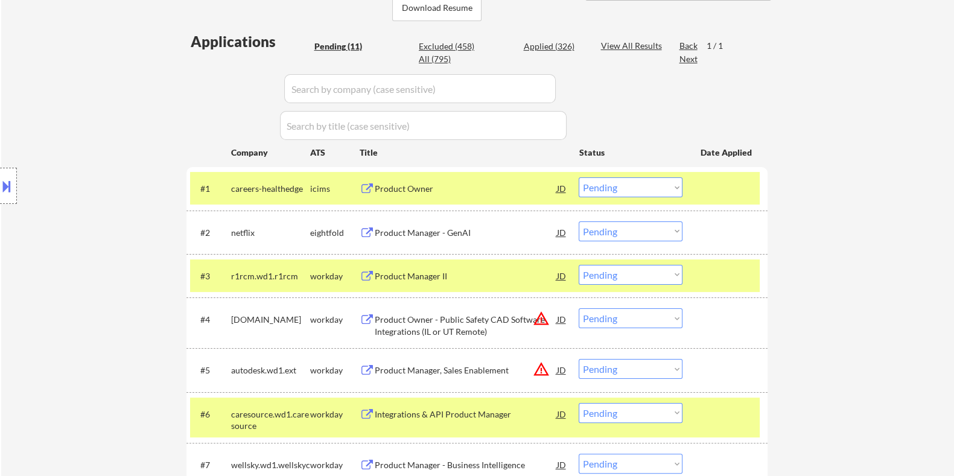
click at [448, 278] on div "Product Manager II" at bounding box center [465, 276] width 182 height 12
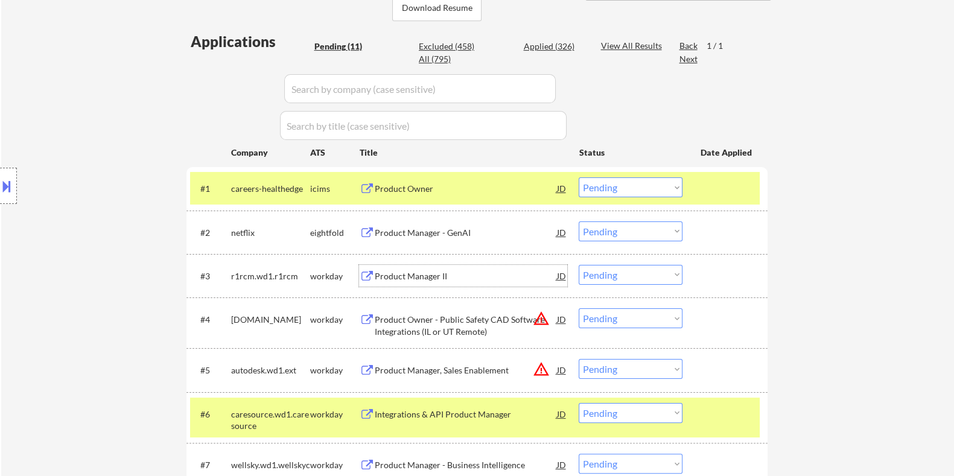
click at [620, 275] on select "Choose an option... Pending Applied Excluded (Questions) Excluded (Expired) Exc…" at bounding box center [631, 275] width 104 height 20
click at [579, 265] on select "Choose an option... Pending Applied Excluded (Questions) Excluded (Expired) Exc…" at bounding box center [631, 275] width 104 height 20
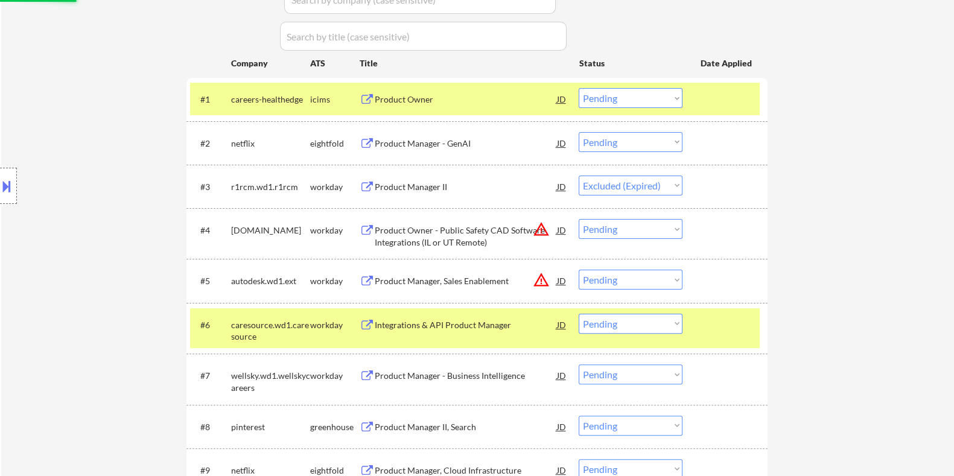
scroll to position [453, 0]
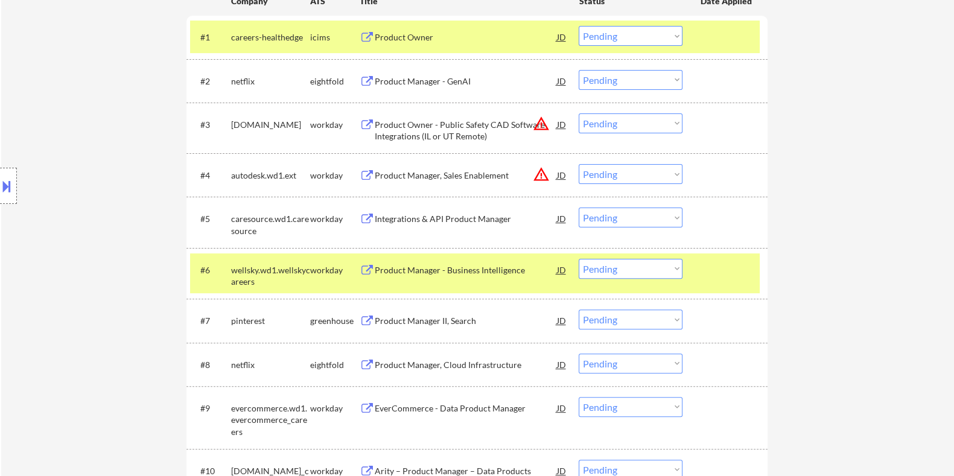
click at [464, 126] on div "Product Owner - Public Safety CAD Software Integrations (IL or UT Remote)" at bounding box center [465, 131] width 182 height 24
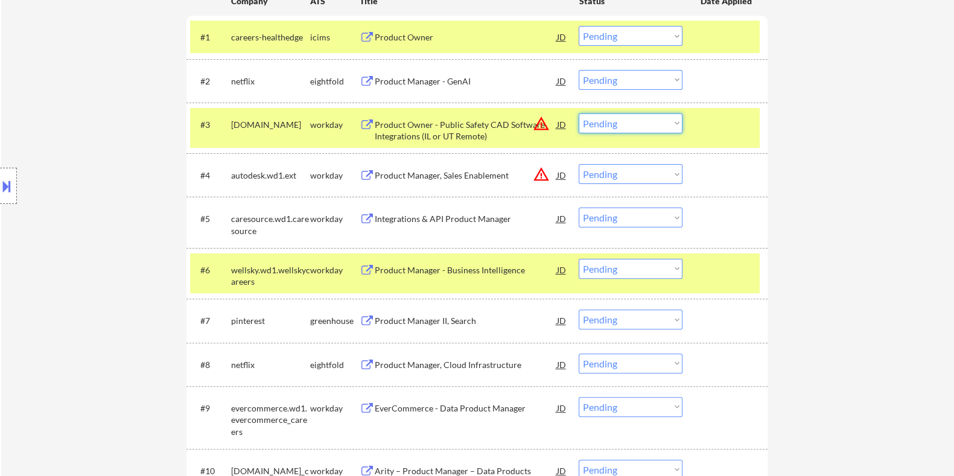
click at [647, 120] on select "Choose an option... Pending Applied Excluded (Questions) Excluded (Expired) Exc…" at bounding box center [631, 123] width 104 height 20
click at [579, 113] on select "Choose an option... Pending Applied Excluded (Questions) Excluded (Expired) Exc…" at bounding box center [631, 123] width 104 height 20
select select ""pending""
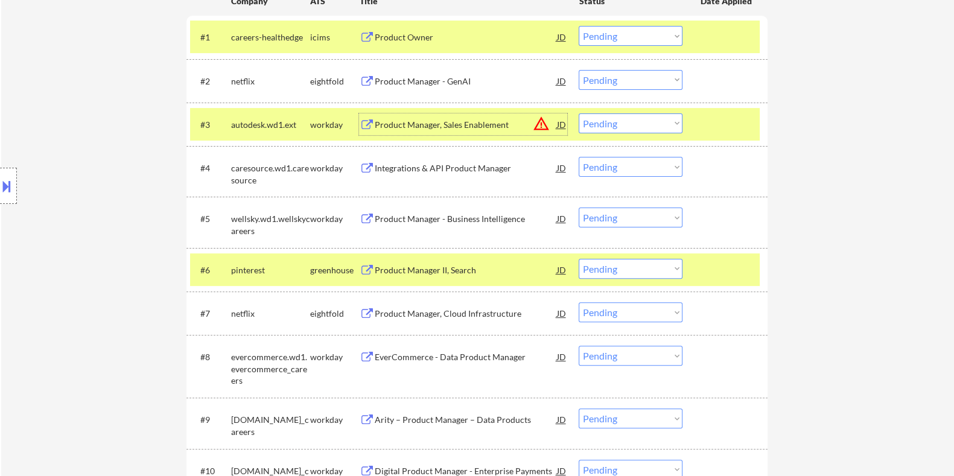
click at [475, 124] on div "Product Manager, Sales Enablement" at bounding box center [465, 125] width 182 height 12
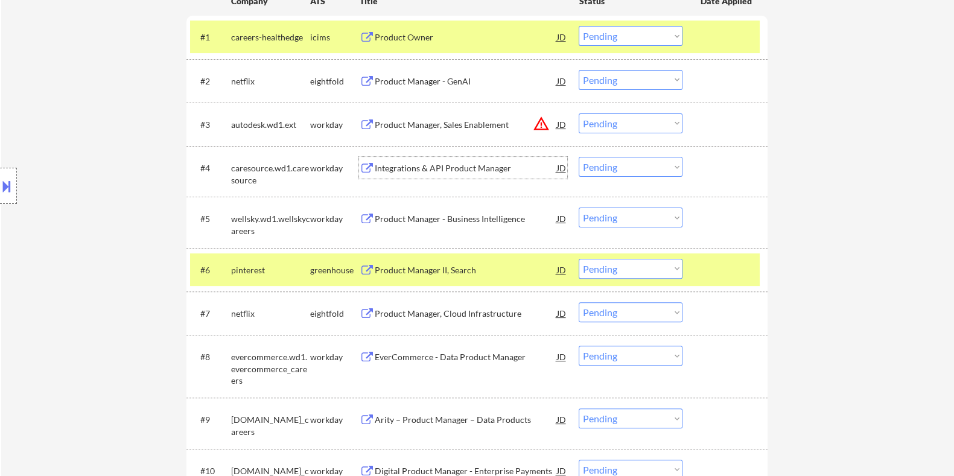
click at [427, 164] on div "Integrations & API Product Manager" at bounding box center [465, 168] width 182 height 12
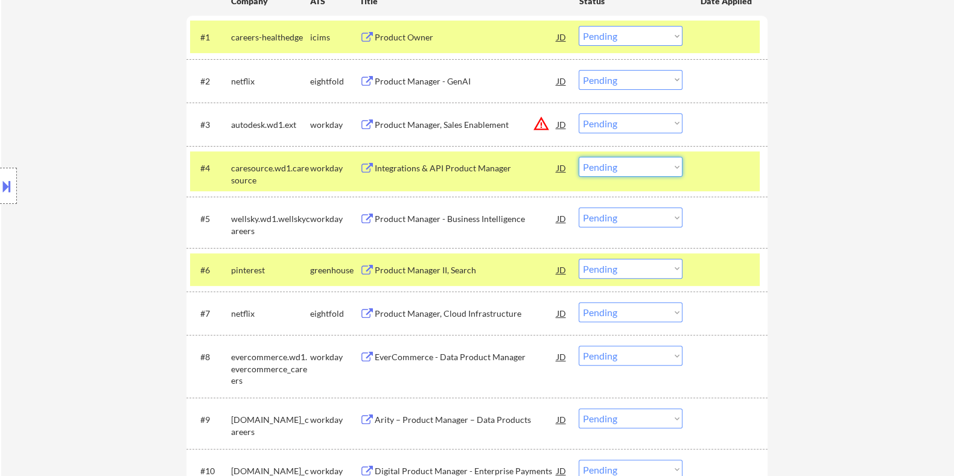
click at [617, 162] on select "Choose an option... Pending Applied Excluded (Questions) Excluded (Expired) Exc…" at bounding box center [631, 167] width 104 height 20
click at [579, 157] on select "Choose an option... Pending Applied Excluded (Questions) Excluded (Expired) Exc…" at bounding box center [631, 167] width 104 height 20
select select ""pending""
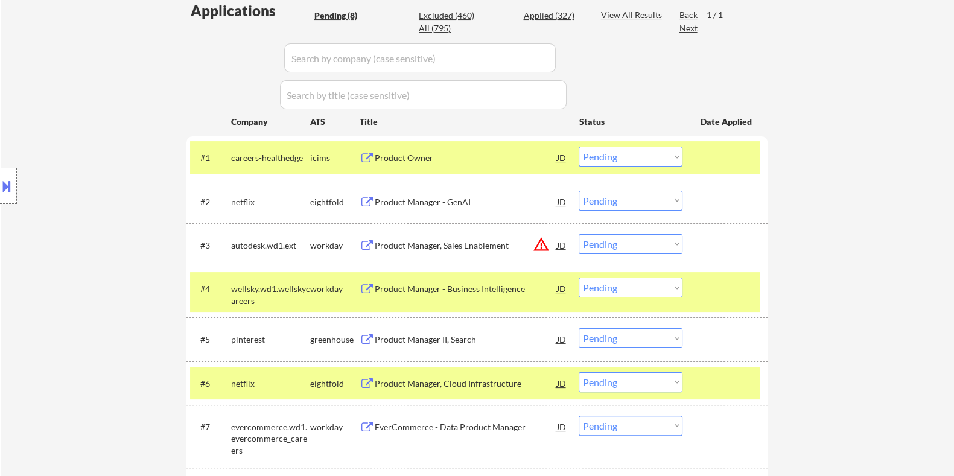
scroll to position [377, 0]
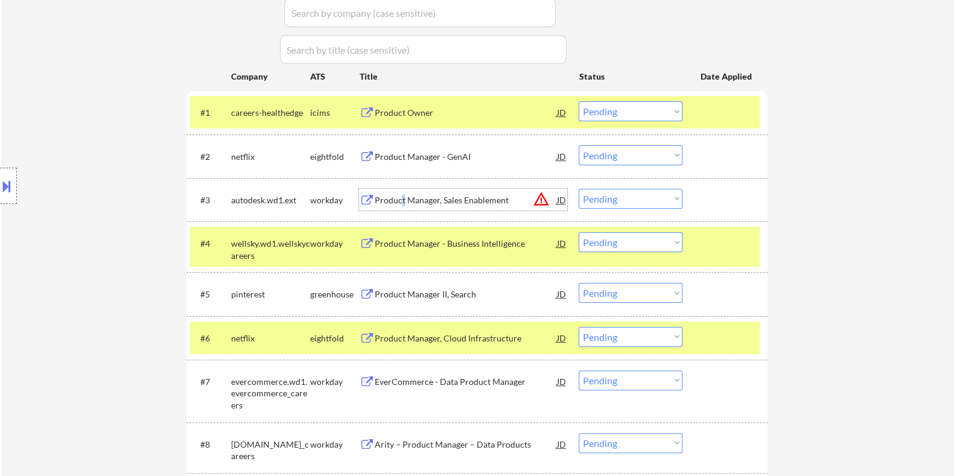
click at [402, 200] on div "Product Manager, Sales Enablement" at bounding box center [465, 200] width 182 height 12
